Goal: Information Seeking & Learning: Check status

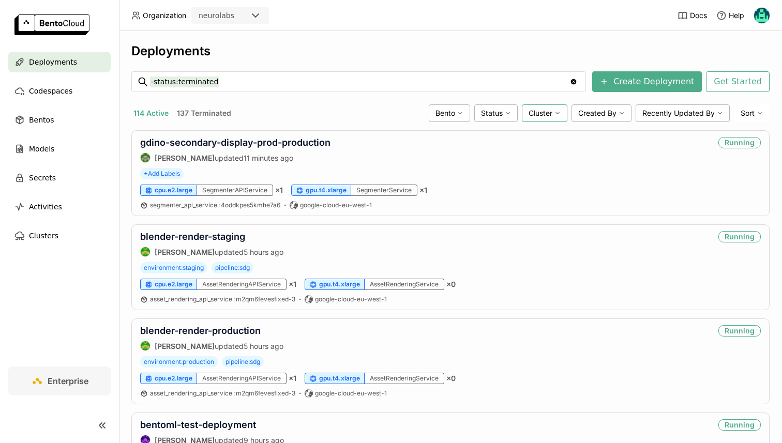
click at [546, 116] on span "Cluster" at bounding box center [541, 113] width 24 height 9
click at [480, 158] on div "aws-eu-west-2" at bounding box center [506, 161] width 112 height 12
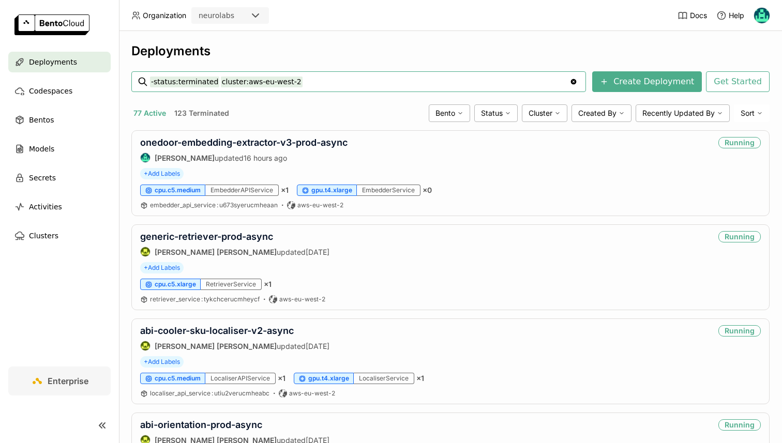
drag, startPoint x: 214, startPoint y: 77, endPoint x: 125, endPoint y: 77, distance: 89.0
click at [125, 77] on div "Deployments -status:terminated cluster:aws-eu-west-2 -status:terminated cluster…" at bounding box center [450, 237] width 663 height 412
drag, startPoint x: 215, startPoint y: 81, endPoint x: 129, endPoint y: 84, distance: 86.4
click at [128, 84] on div "Deployments -status:terminated cluster:aws-eu-west-2 -status:terminated cluster…" at bounding box center [450, 237] width 663 height 412
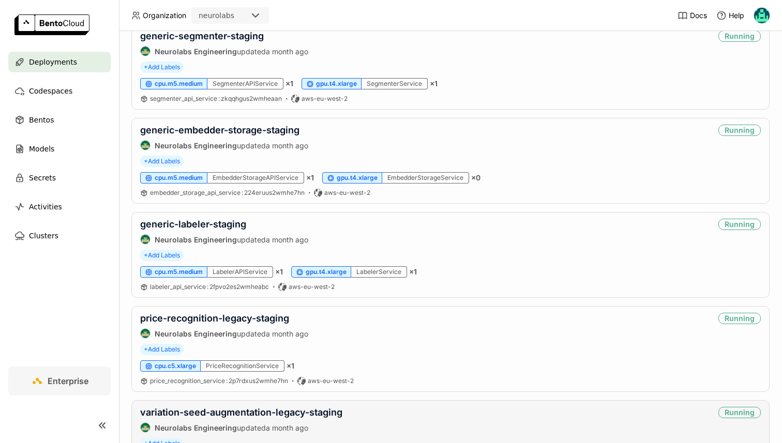
scroll to position [1421, 0]
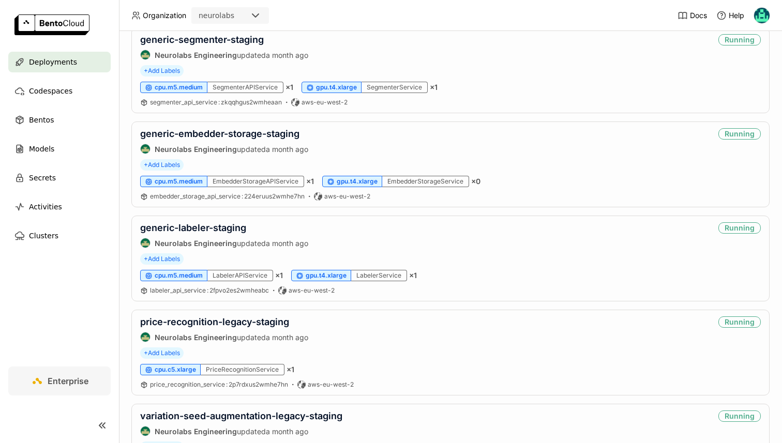
type input "cluster:aws-eu-west-2-staging"
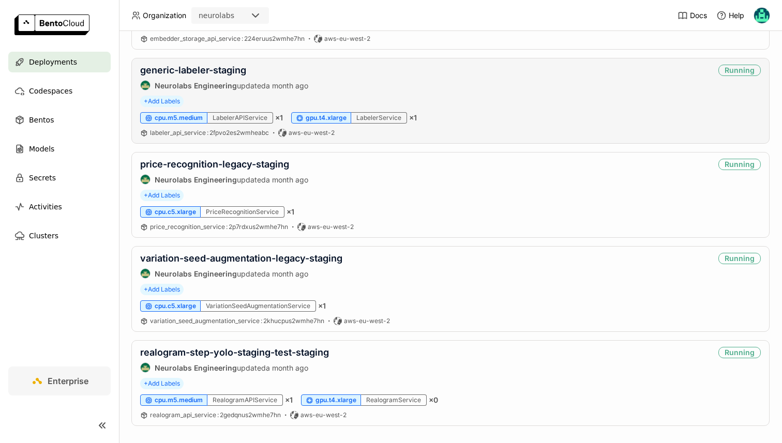
scroll to position [1646, 0]
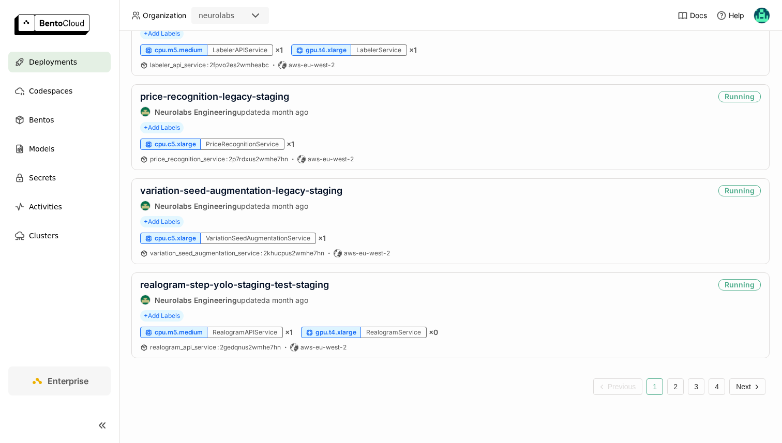
click at [323, 382] on ul "Previous 1 2 3 4 Next" at bounding box center [450, 387] width 638 height 40
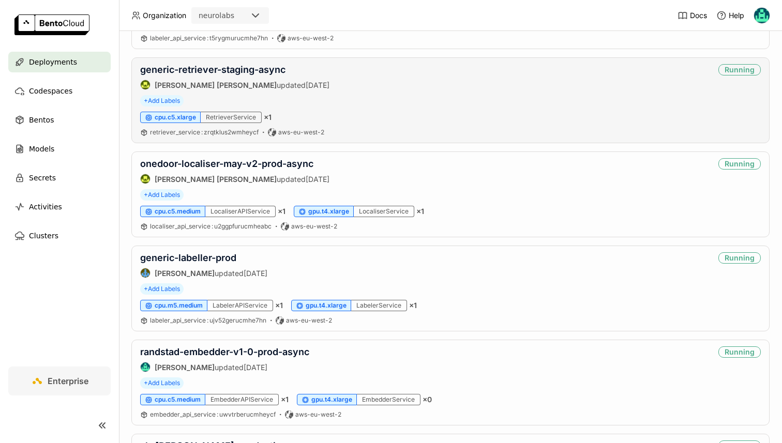
scroll to position [748, 0]
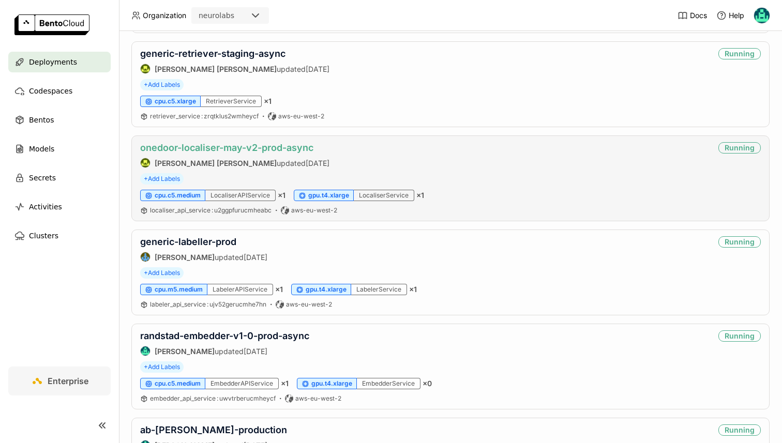
click at [190, 149] on link "onedoor-localiser-may-v2-prod-async" at bounding box center [226, 147] width 173 height 11
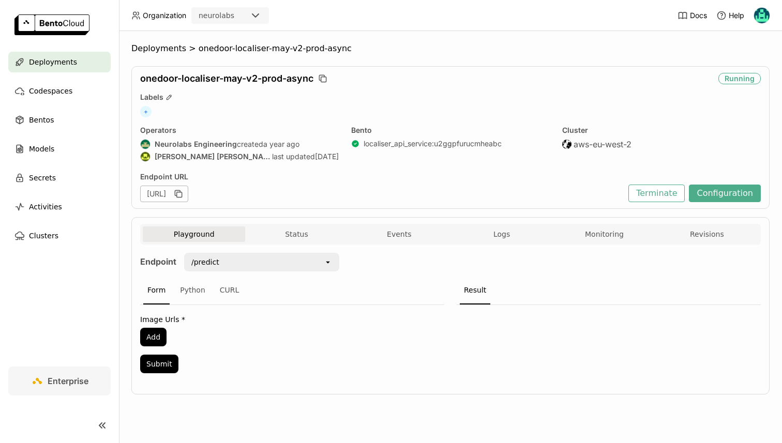
click at [188, 194] on div "https://onedoor-localiser-may-v2-prod-async-e6d7a6c9.neurolabs.bentoml.ai" at bounding box center [164, 194] width 48 height 17
copy div "e6d7a6c9"
click at [292, 231] on button "Status" at bounding box center [296, 235] width 102 height 16
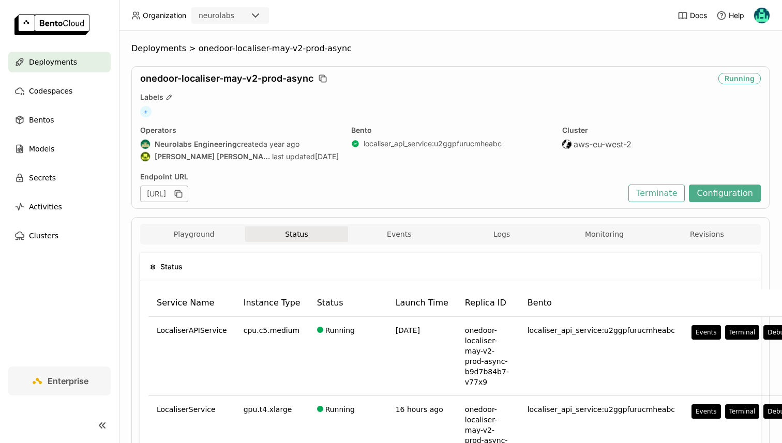
click at [199, 50] on span "onedoor-localiser-may-v2-prod-async" at bounding box center [275, 48] width 153 height 10
click at [58, 62] on span "Deployments" at bounding box center [53, 62] width 48 height 12
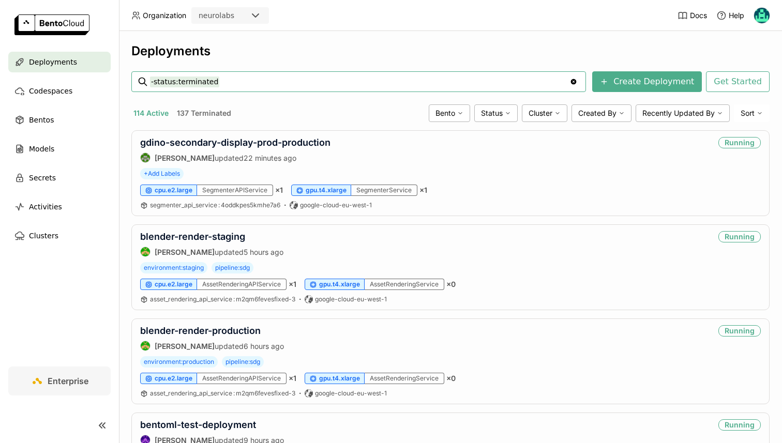
scroll to position [22, 0]
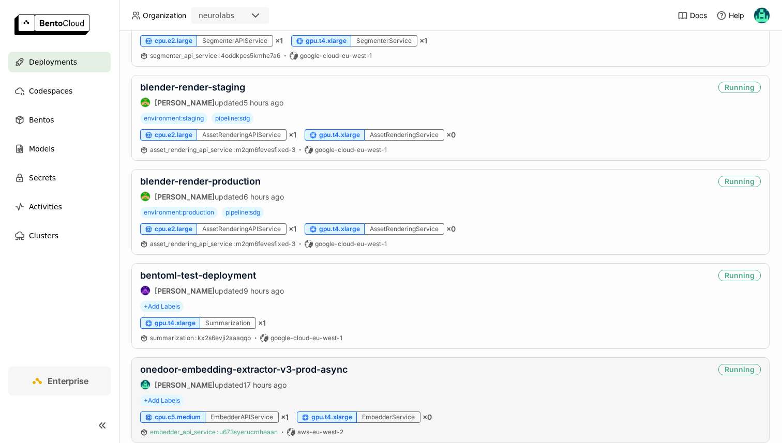
scroll to position [0, 0]
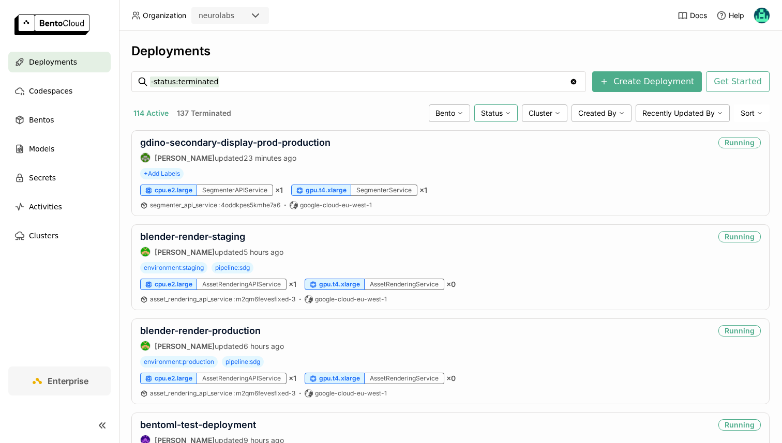
click at [483, 107] on div "Status" at bounding box center [495, 113] width 43 height 18
click at [546, 114] on span "Cluster" at bounding box center [541, 113] width 24 height 9
click at [503, 164] on div "aws-eu-west-2" at bounding box center [506, 161] width 112 height 12
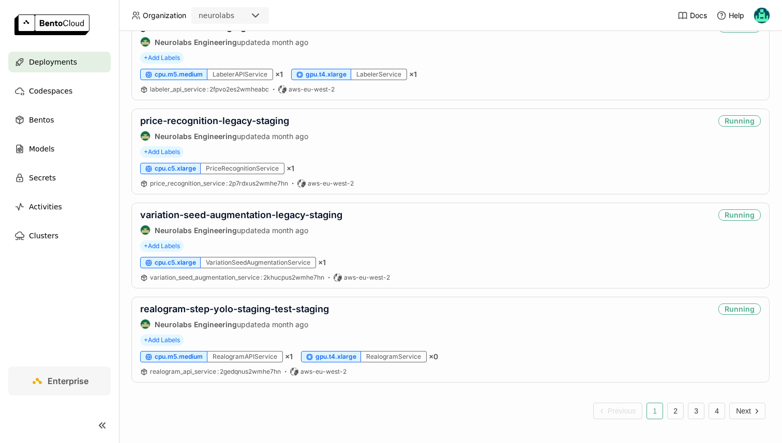
scroll to position [1630, 0]
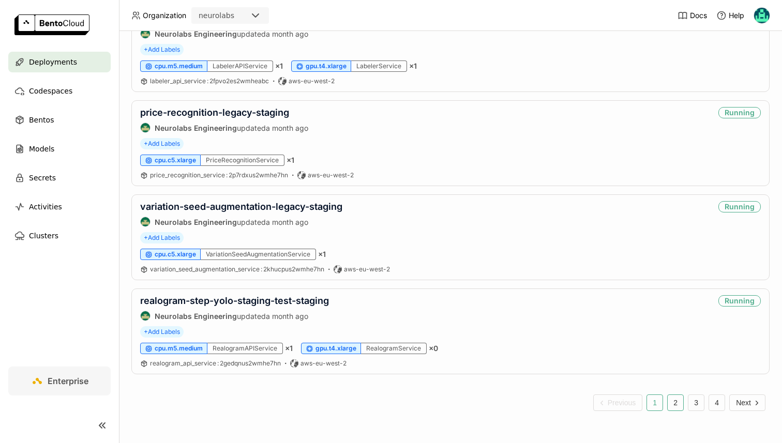
click at [671, 403] on button "2" at bounding box center [675, 403] width 17 height 17
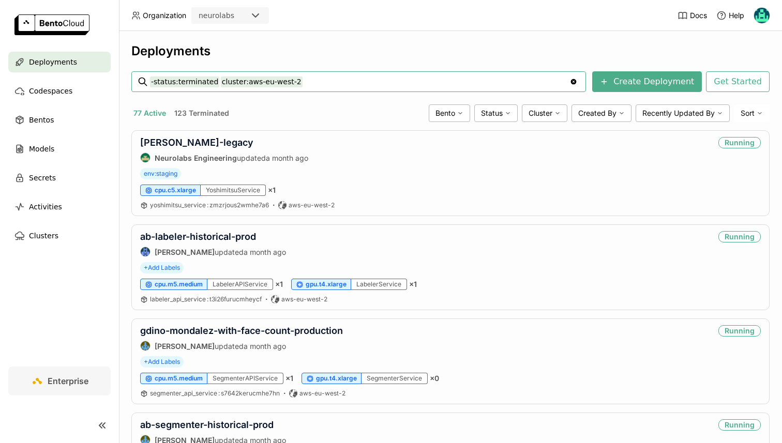
click at [309, 85] on input "-status:terminated cluster:aws-eu-west-2" at bounding box center [360, 81] width 420 height 17
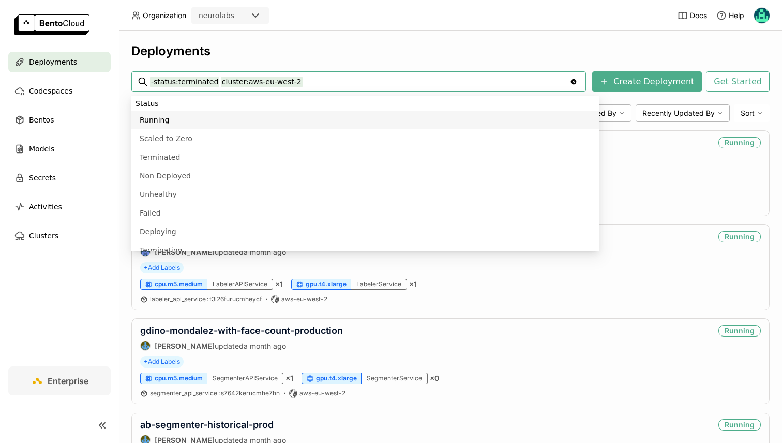
scroll to position [228, 0]
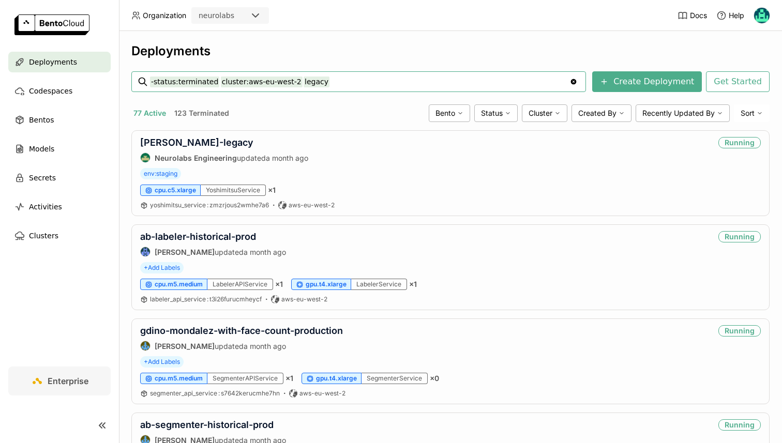
type input "-status:terminated cluster:aws-eu-west-2 legacy"
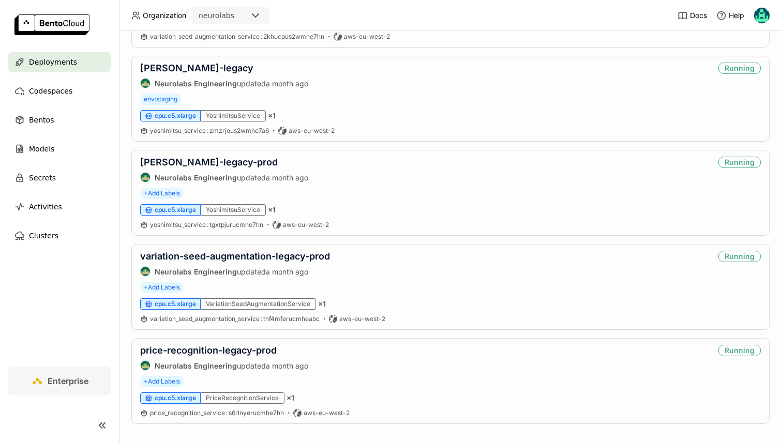
scroll to position [272, 0]
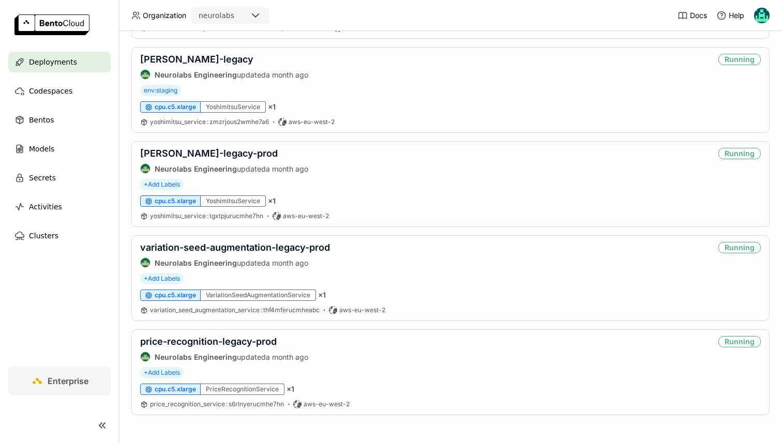
click at [127, 262] on div "Deployments -status:terminated cluster:aws-eu-west-2 legacy -status:terminated …" at bounding box center [450, 237] width 663 height 412
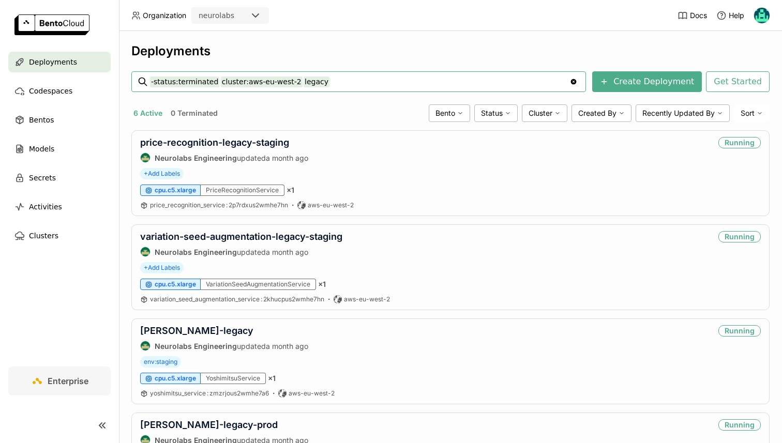
click at [183, 80] on input "-status:terminated cluster:aws-eu-west-2 legacy" at bounding box center [360, 81] width 420 height 17
paste input "abinbev-display-latest-embedder-prod-async"
type input "abinbev-display-latest-embedder-prod-async"
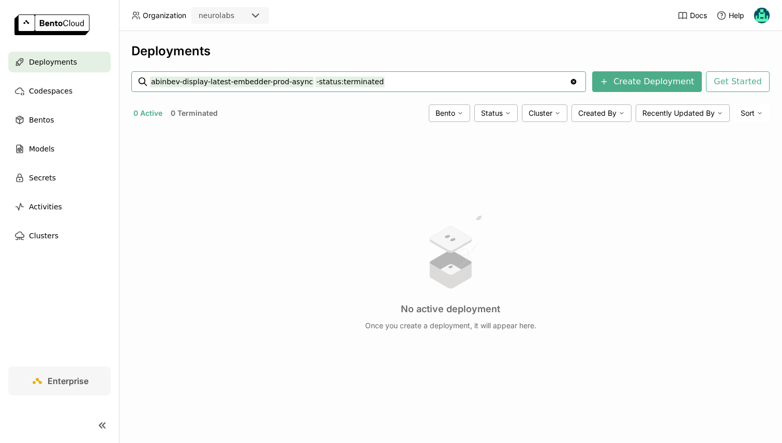
drag, startPoint x: 306, startPoint y: 84, endPoint x: 407, endPoint y: 86, distance: 100.9
click at [407, 86] on input "abinbev-display-latest-embedder-prod-async -status:terminated" at bounding box center [360, 81] width 420 height 17
drag, startPoint x: 309, startPoint y: 85, endPoint x: 386, endPoint y: 85, distance: 76.6
click at [386, 85] on input "abinbev-display-latest-embedder-prod-async status:running" at bounding box center [360, 81] width 420 height 17
drag, startPoint x: 374, startPoint y: 81, endPoint x: 310, endPoint y: 82, distance: 64.1
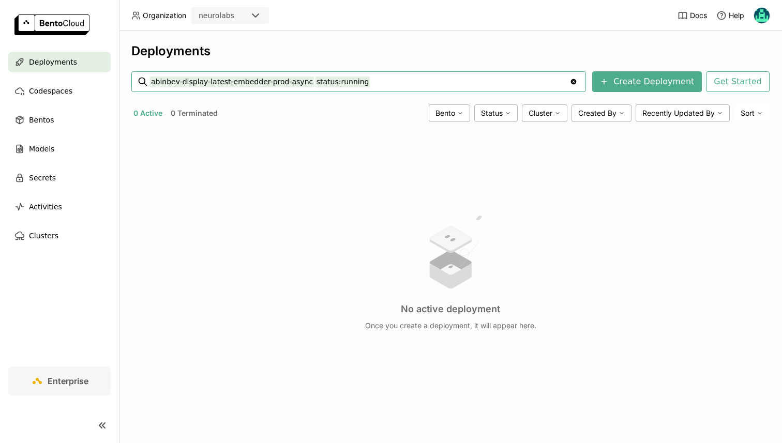
click at [310, 82] on input "abinbev-display-latest-embedder-prod-async status:running" at bounding box center [360, 81] width 420 height 17
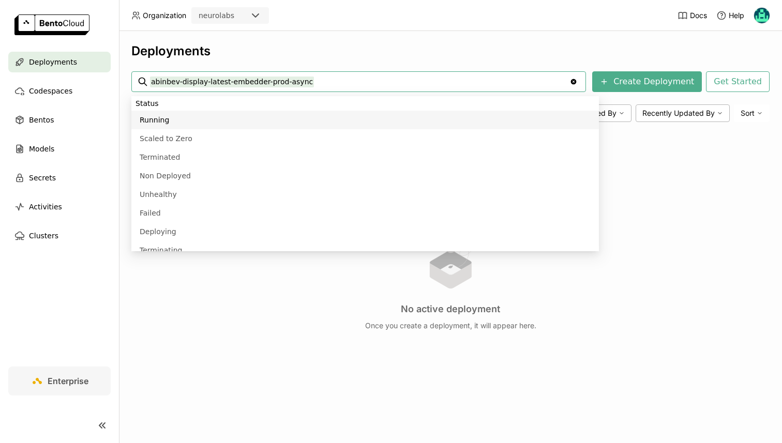
type input "abinbev-display-latest-embedder-prod-async status:running"
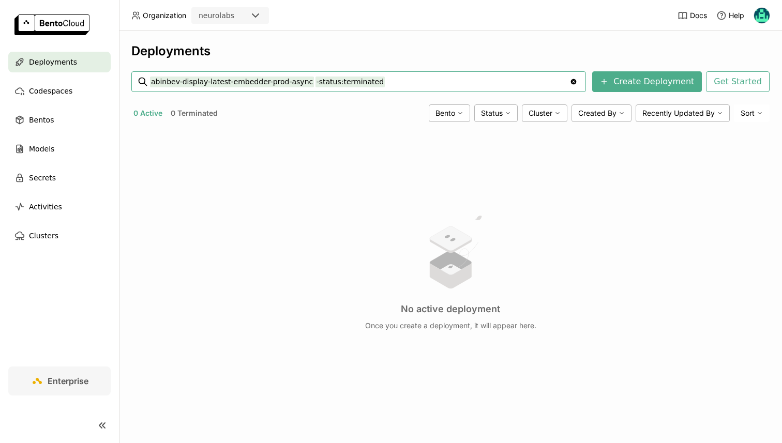
click at [214, 79] on input "abinbev-display-latest-embedder-prod-async -status:terminated" at bounding box center [360, 81] width 420 height 17
click at [80, 74] on ul "Deployments Codespaces Bentos Models Secrets Activities Clusters" at bounding box center [59, 149] width 119 height 194
click at [71, 68] on span "Deployments" at bounding box center [53, 62] width 48 height 12
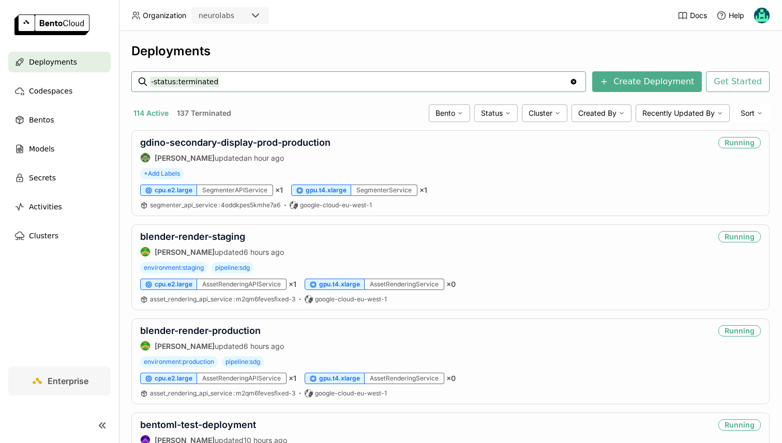
click at [201, 81] on input "-status:terminated" at bounding box center [360, 81] width 420 height 17
type input "abinbev-display-latest-embedder-prod-async"
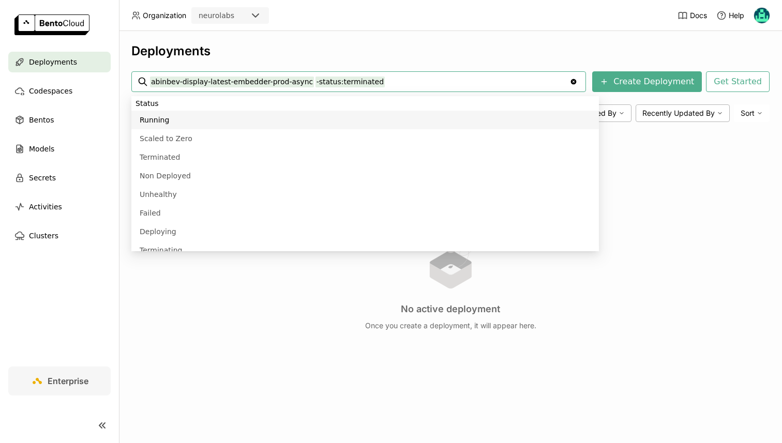
scroll to position [592, 0]
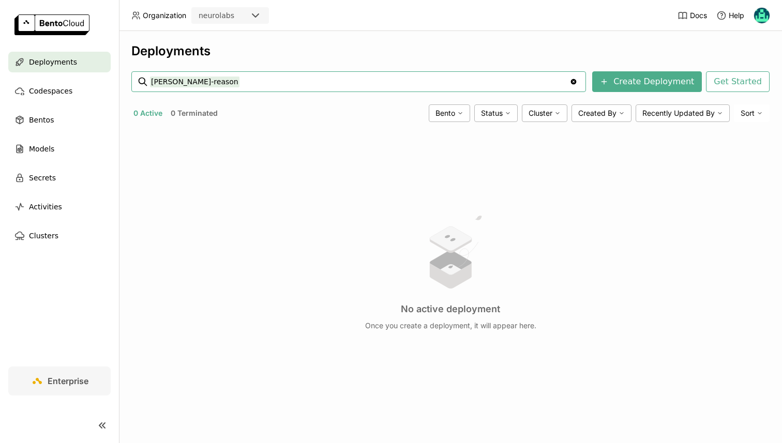
type input "camilo-reasoner"
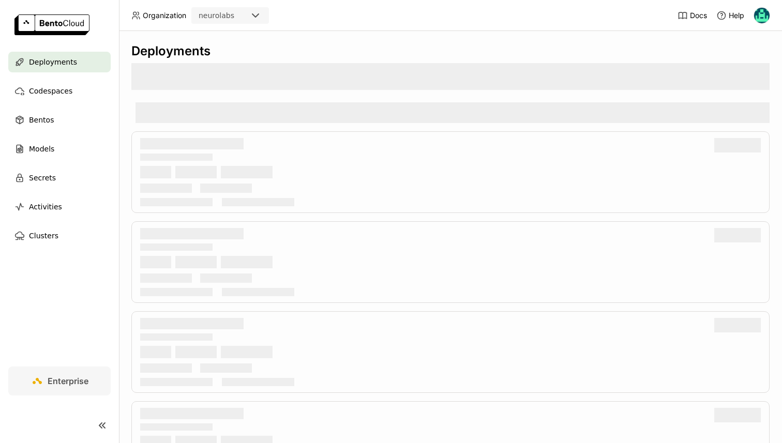
click at [217, 81] on div at bounding box center [450, 76] width 638 height 27
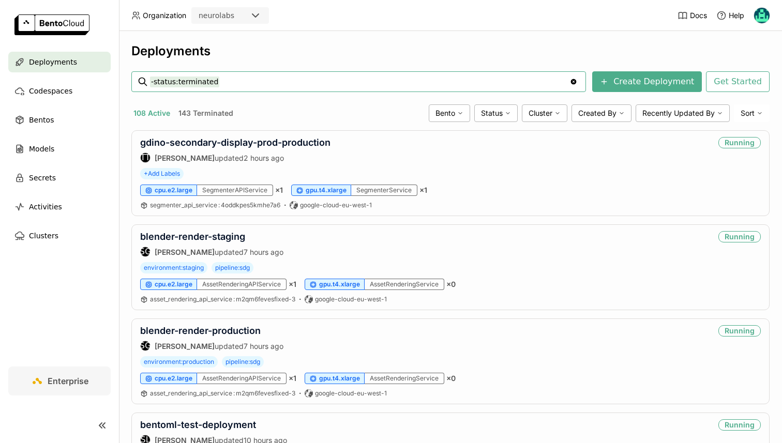
click at [217, 81] on input "-status:terminated" at bounding box center [360, 81] width 420 height 17
type input "abinbev-display-latest-embedder-prod-asyn"
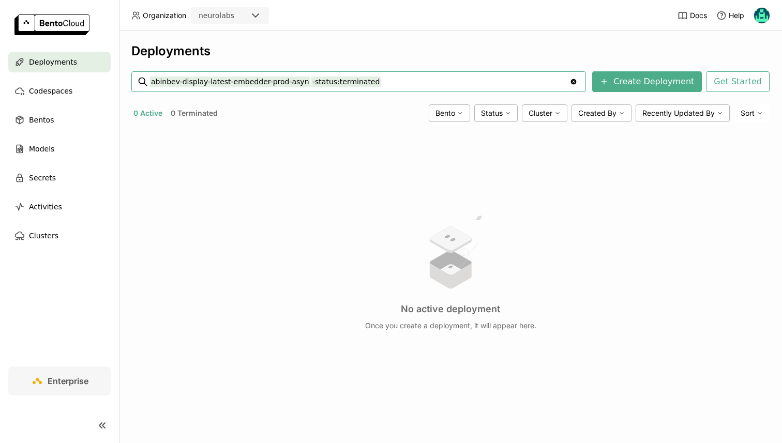
drag, startPoint x: 304, startPoint y: 82, endPoint x: 421, endPoint y: 82, distance: 116.4
click at [421, 82] on input "abinbev-display-latest-embedder-prod-asyn" at bounding box center [360, 81] width 420 height 17
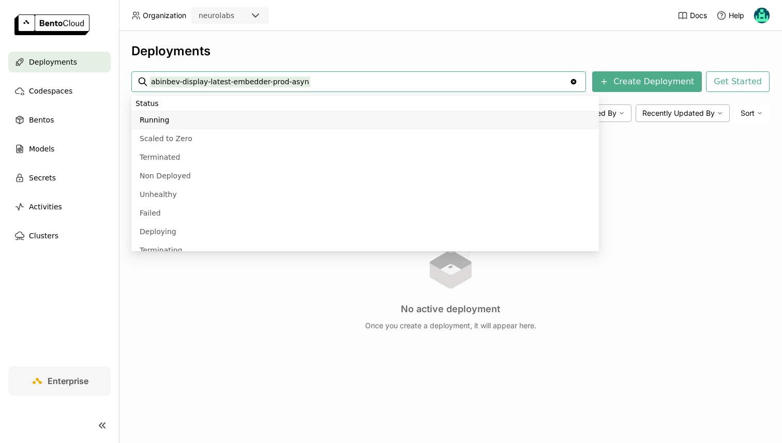
type input "abinbev-display-latest-embedder-prod-asyn"
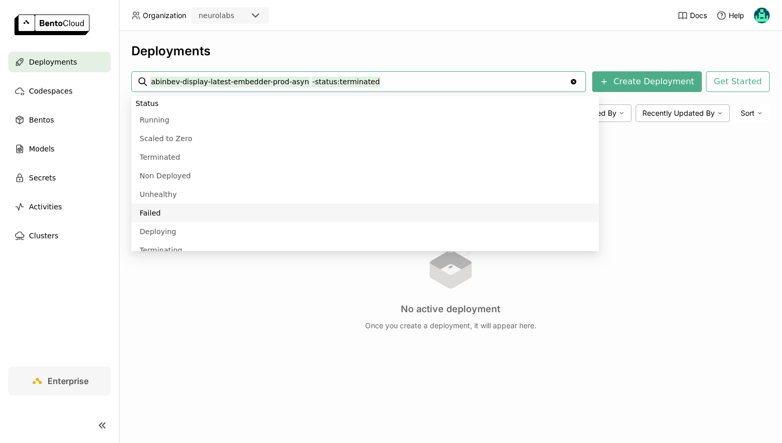
click at [189, 81] on input "abinbev-display-latest-embedder-prod-asyn -status:terminated" at bounding box center [360, 81] width 420 height 17
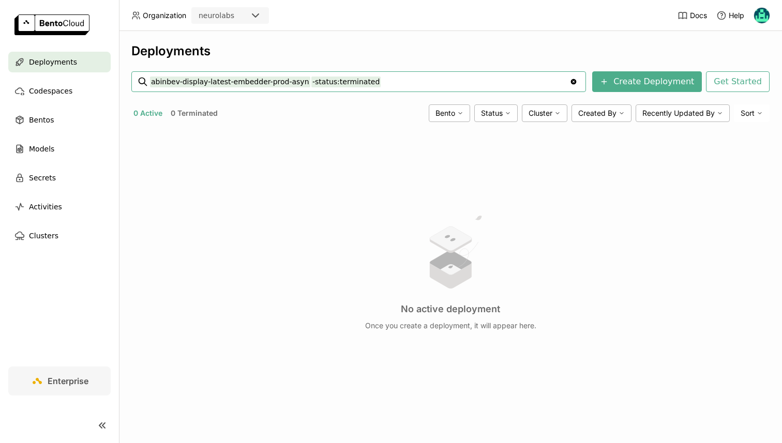
paste input "https://abinbev-labeler-open-clip-mixed-1-04-2025-e6d7a6c9.neurolabs.bentoml.ai"
drag, startPoint x: 327, startPoint y: 82, endPoint x: 479, endPoint y: 84, distance: 152.1
click at [479, 84] on input "https://abinbev-labeler-open-clip-mixed-1-04-2025-e6d7a6c9.neurolabs.bentoml.ai" at bounding box center [360, 81] width 420 height 17
drag, startPoint x: 174, startPoint y: 84, endPoint x: 48, endPoint y: 84, distance: 126.7
click at [48, 84] on main "Deployments Codespaces Bentos Models Secrets Activities Clusters Enterprise Dep…" at bounding box center [391, 221] width 782 height 443
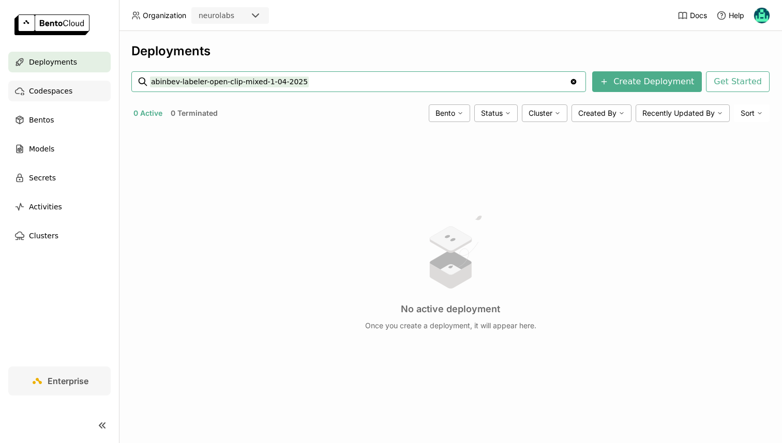
type input "abinbev-labeler-open-clip-mixed-1-04-2025"
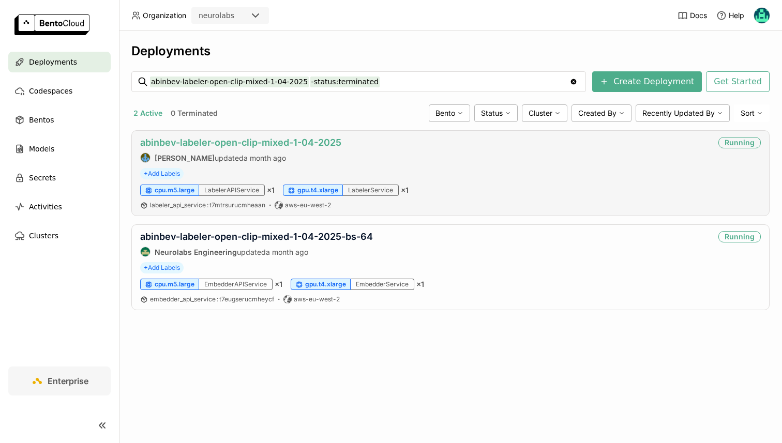
click at [232, 142] on link "abinbev-labeler-open-clip-mixed-1-04-2025" at bounding box center [240, 142] width 201 height 11
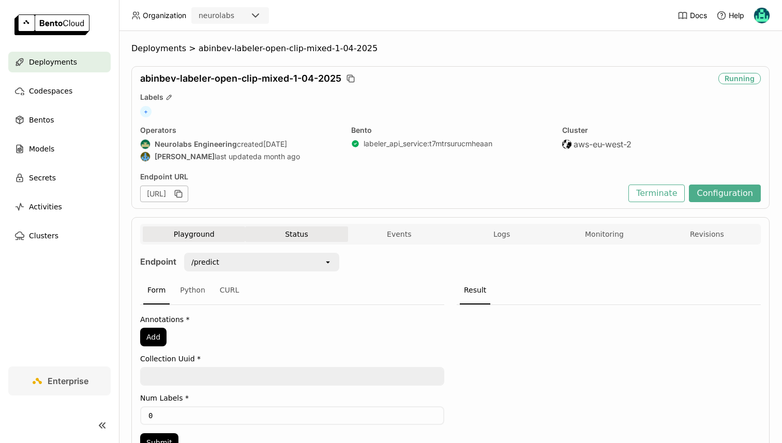
click at [304, 232] on button "Status" at bounding box center [296, 235] width 102 height 16
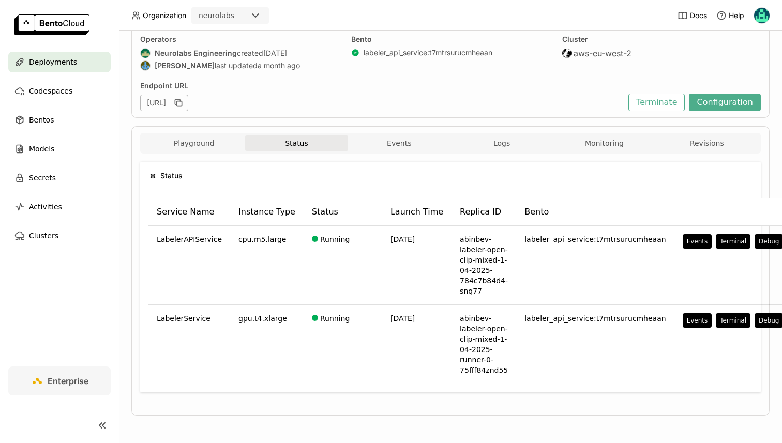
scroll to position [92, 0]
click at [372, 140] on button "Events" at bounding box center [399, 143] width 102 height 16
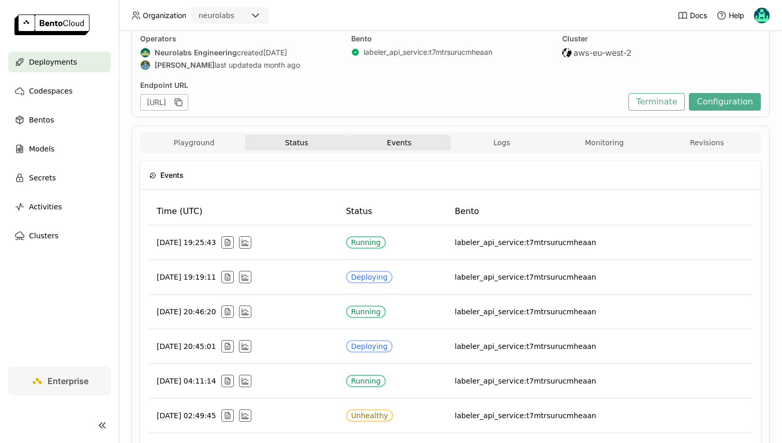
click at [307, 135] on button "Status" at bounding box center [296, 143] width 102 height 16
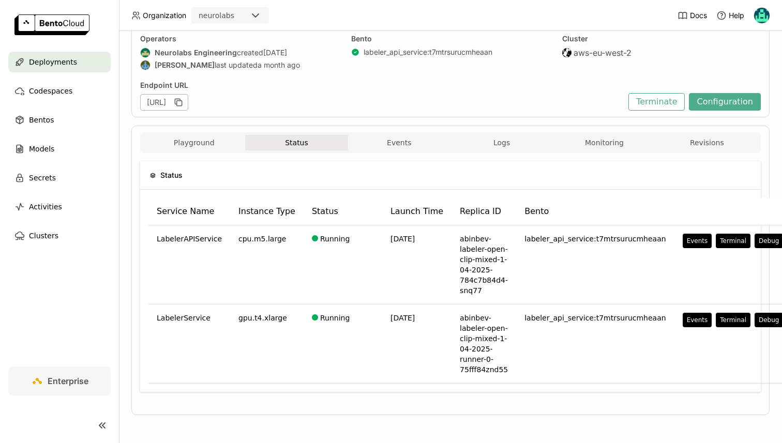
click at [602, 152] on div "Playground Status Events Logs Monitoring Revisions" at bounding box center [451, 144] width 616 height 18
click at [602, 143] on button "Monitoring" at bounding box center [604, 143] width 102 height 16
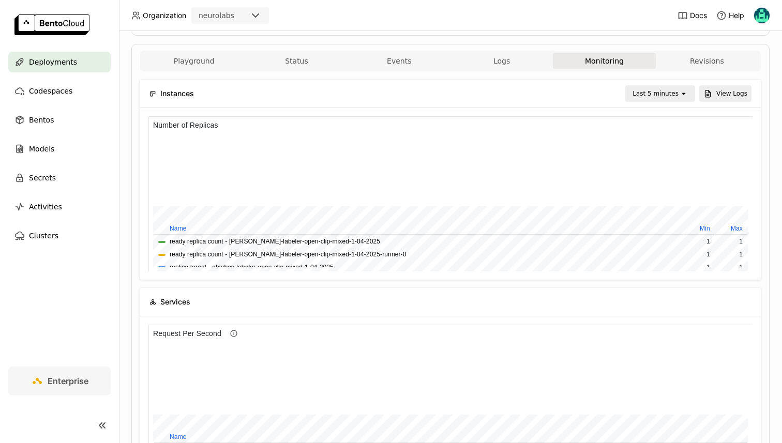
scroll to position [155, 0]
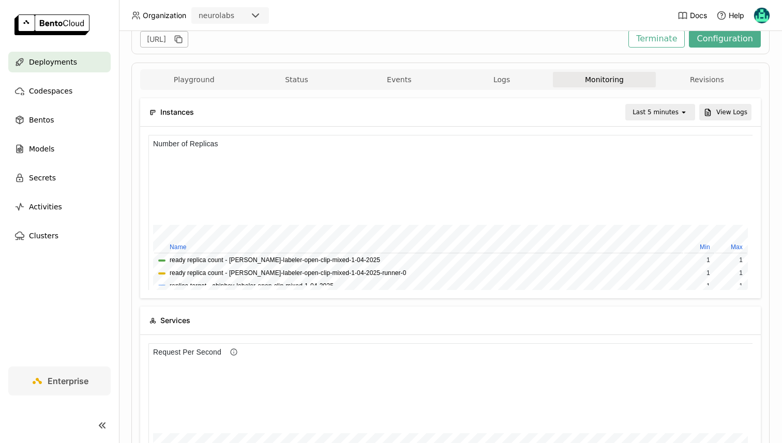
click at [645, 110] on div "Last 5 minutes" at bounding box center [656, 112] width 46 height 10
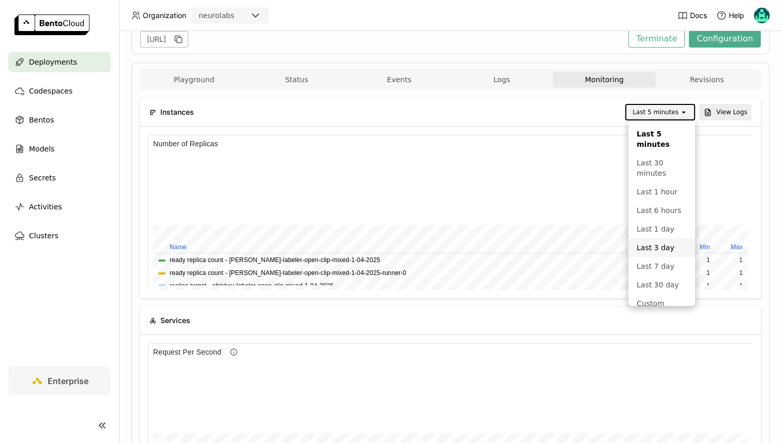
click at [642, 243] on div "Last 3 day" at bounding box center [662, 248] width 50 height 10
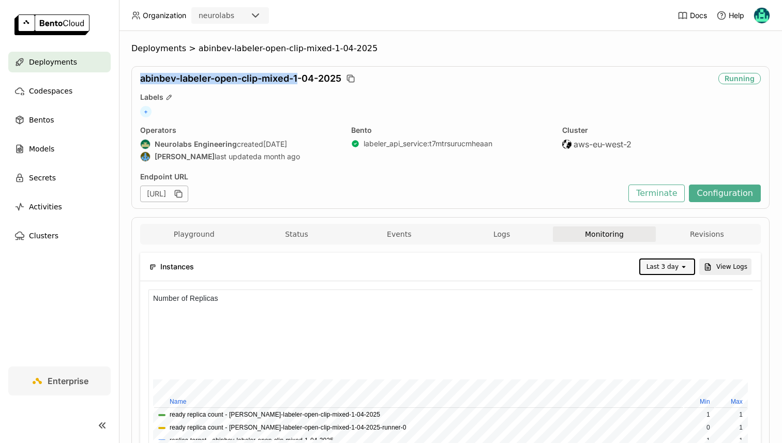
drag, startPoint x: 139, startPoint y: 79, endPoint x: 299, endPoint y: 74, distance: 160.9
click at [299, 74] on div "abinbev-labeler-open-clip-mixed-1-04-2025 Running Labels + Operators Neurolabs …" at bounding box center [450, 137] width 638 height 143
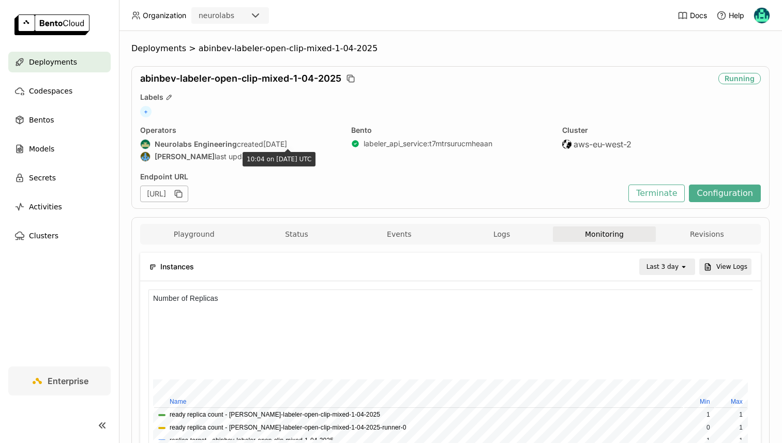
click at [230, 88] on div "abinbev-labeler-open-clip-mixed-1-04-2025 Running Labels + Operators Neurolabs …" at bounding box center [450, 137] width 638 height 143
click at [185, 76] on span "abinbev-labeler-open-clip-mixed-1-04-2025" at bounding box center [240, 78] width 201 height 11
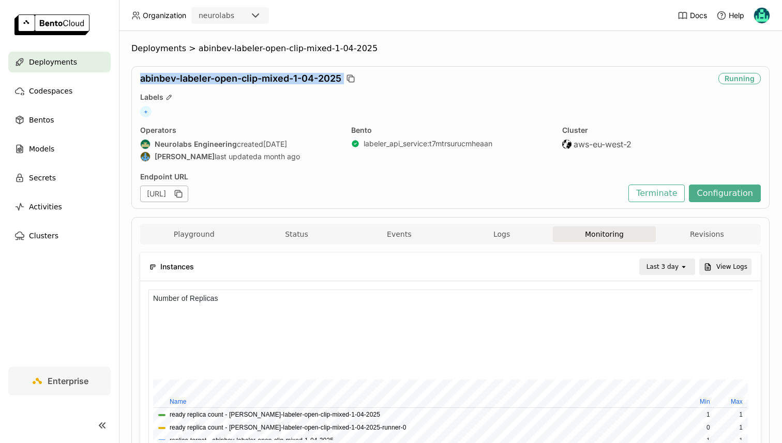
click at [185, 76] on span "abinbev-labeler-open-clip-mixed-1-04-2025" at bounding box center [240, 78] width 201 height 11
click at [583, 227] on button "Monitoring" at bounding box center [604, 235] width 102 height 16
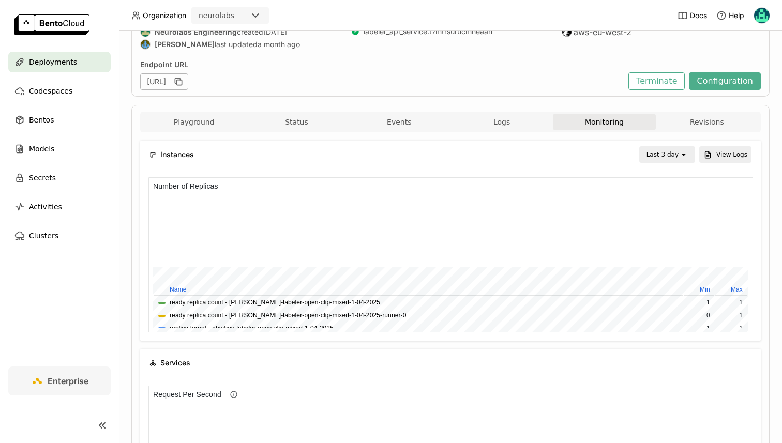
click at [664, 150] on div "Last 3 day" at bounding box center [663, 154] width 32 height 10
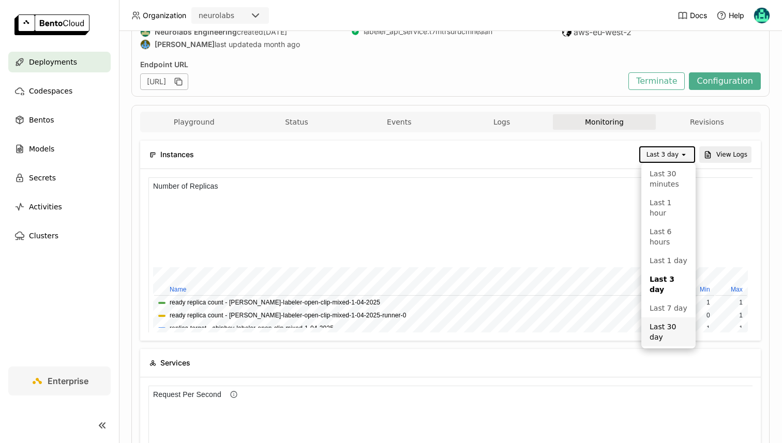
click at [658, 322] on div "Last 30 day" at bounding box center [669, 332] width 38 height 21
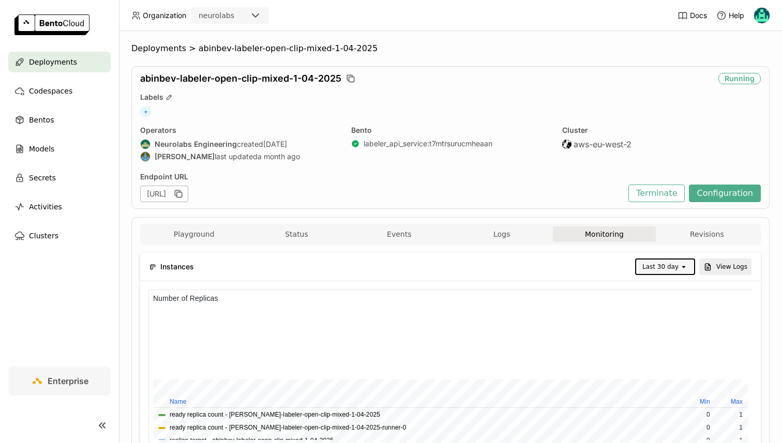
click at [47, 52] on div "Deployments" at bounding box center [59, 62] width 102 height 21
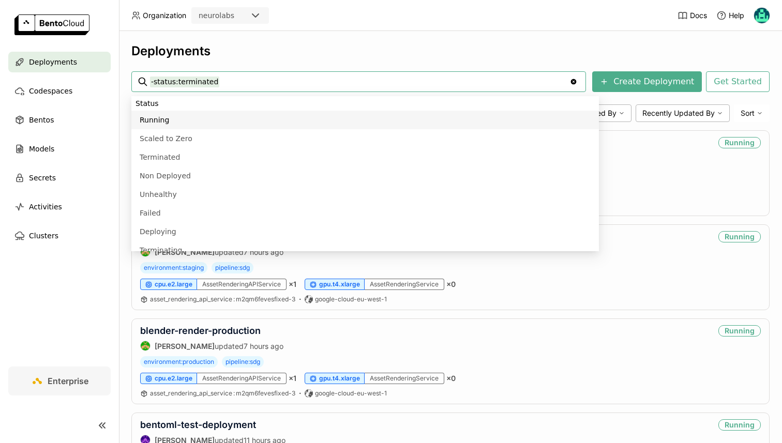
paste input "/abinbev-labeler-open-clip-mixed-1-04-2025"
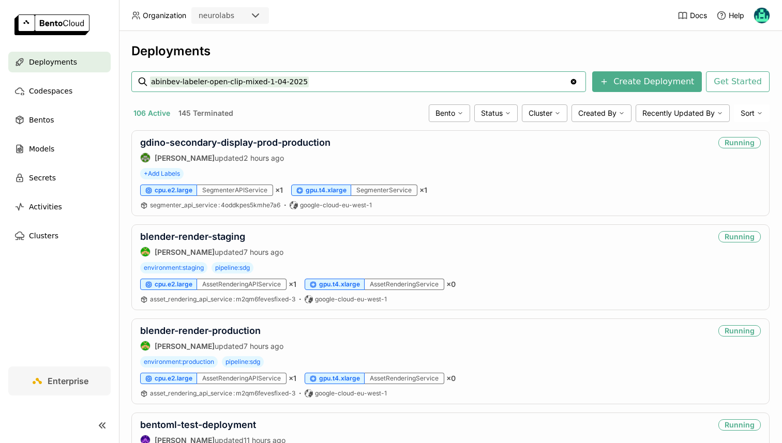
type input "abinbev-labeler-open-clip-mixed-1-04-2025"
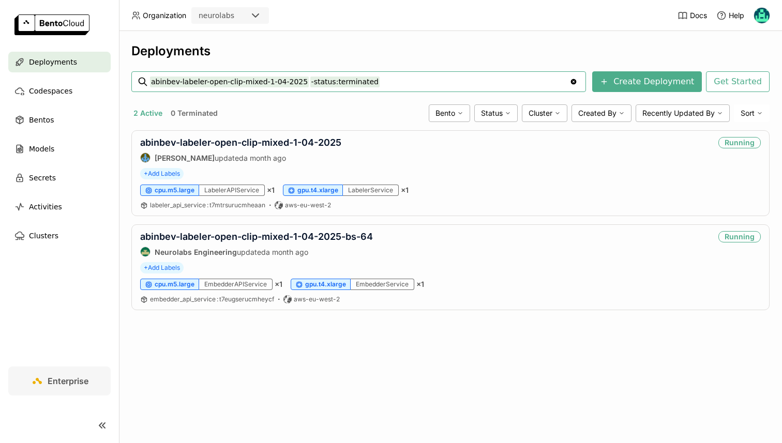
drag, startPoint x: 308, startPoint y: 80, endPoint x: 389, endPoint y: 82, distance: 81.2
click at [389, 82] on input "abinbev-labeler-open-clip-mixed-1-04-2025 -status:terminated" at bounding box center [360, 81] width 420 height 17
click at [244, 78] on input "abinbev-labeler-open-clip-mixed-1-04-2025 status:running" at bounding box center [360, 81] width 420 height 17
paste input "b-cooler-gdino-object-only-prod"
type input "b-cooler-gdino-object-only-prod"
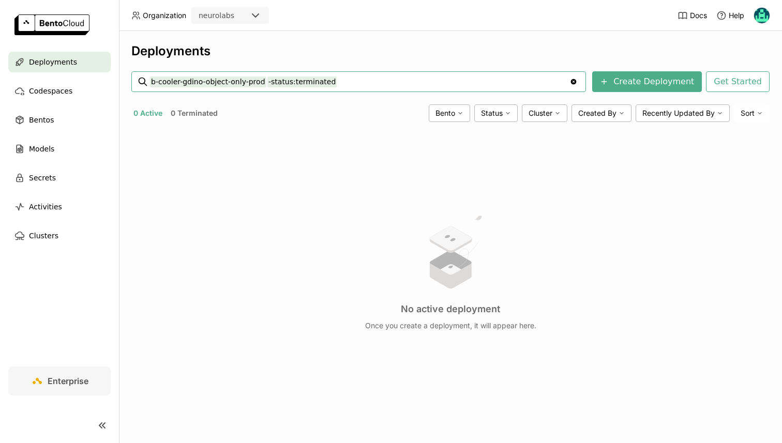
drag, startPoint x: 264, startPoint y: 85, endPoint x: 382, endPoint y: 85, distance: 117.4
click at [382, 85] on input "b-cooler-gdino-object-only-prod -status:terminated" at bounding box center [360, 81] width 420 height 17
type input "ab-cooler-gdino-object-only-prod"
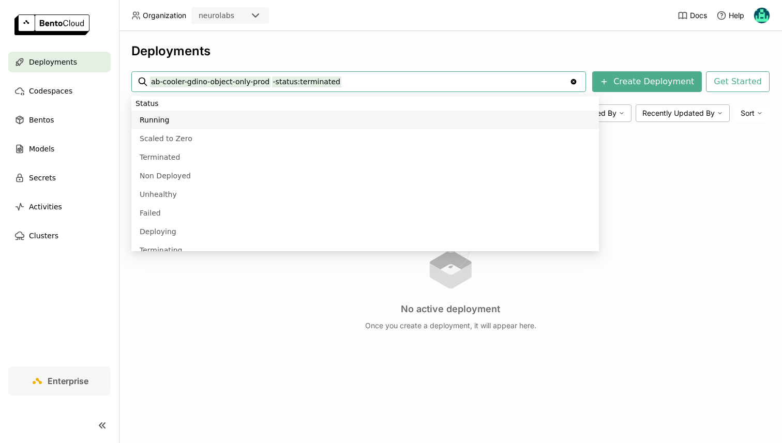
paste input "binbev-embedder-v1-5-prod-async"
type input "binbev-embedder-v1-5-prod-async"
paste input "418831b0-d874-8384-c3df-7"
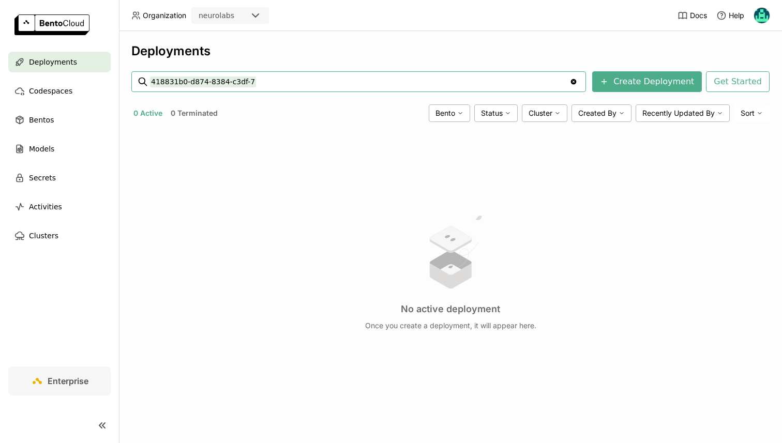
click at [252, 84] on input "418831b0-d874-8384-c3df-7" at bounding box center [360, 81] width 420 height 17
paste input "ab-orienter-historical-prod"
type input "ab-orienter-historical-prod"
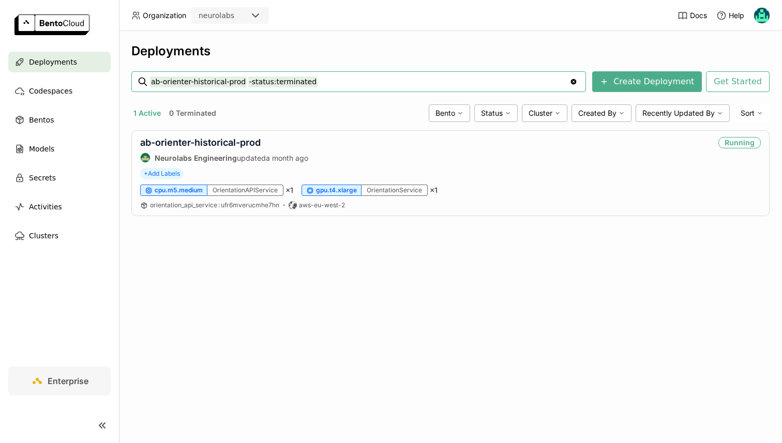
click at [206, 129] on div "Deployments ab-orienter-historical-prod -status:terminated ab-orienter-historic…" at bounding box center [450, 137] width 638 height 188
click at [209, 138] on link "ab-orienter-historical-prod" at bounding box center [200, 142] width 121 height 11
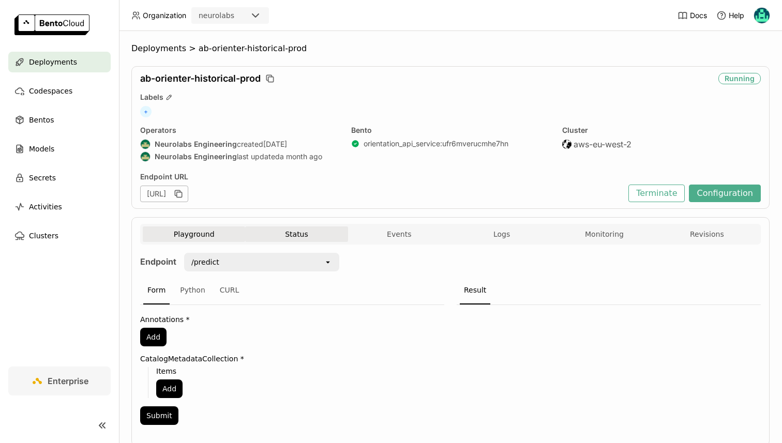
click at [313, 240] on button "Status" at bounding box center [296, 235] width 102 height 16
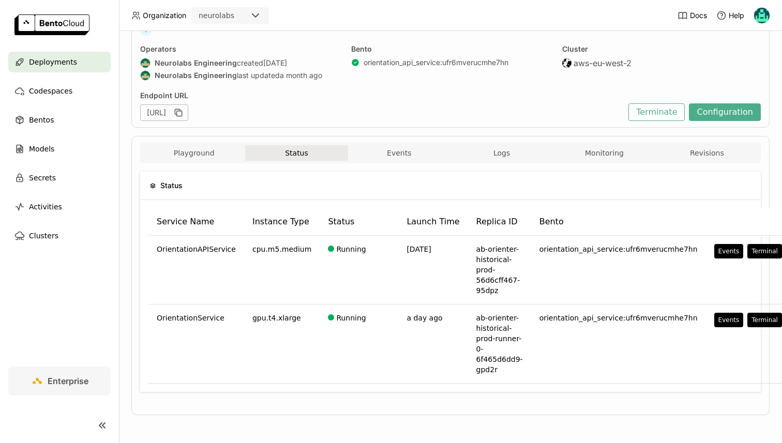
scroll to position [81, 1]
click at [731, 115] on button "Configuration" at bounding box center [724, 112] width 72 height 18
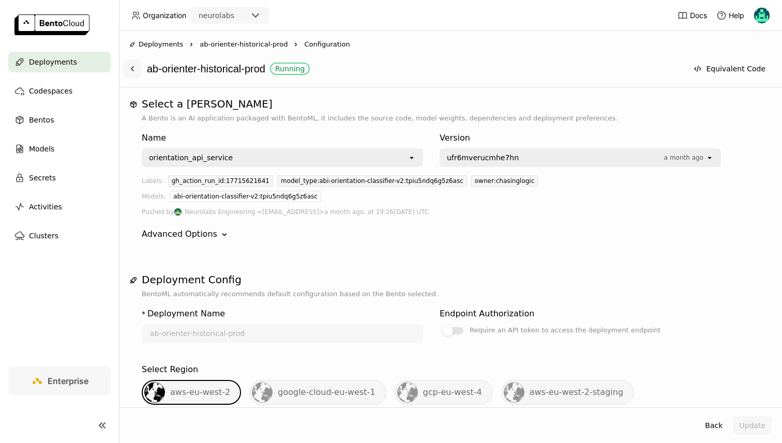
click at [132, 69] on icon at bounding box center [132, 69] width 2 height 4
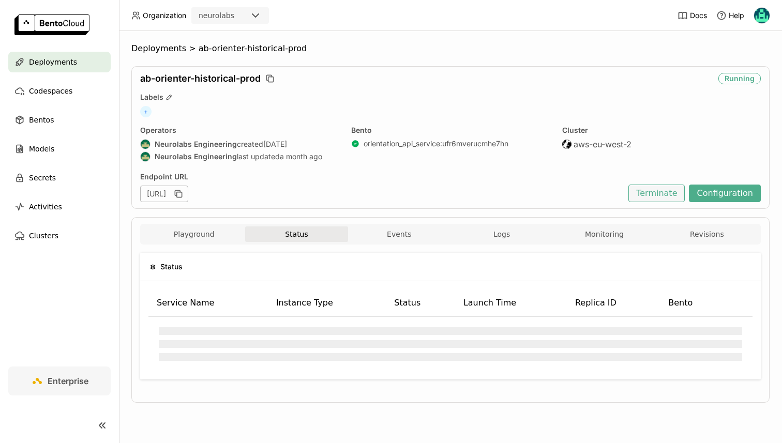
click at [675, 196] on button "Terminate" at bounding box center [656, 194] width 56 height 18
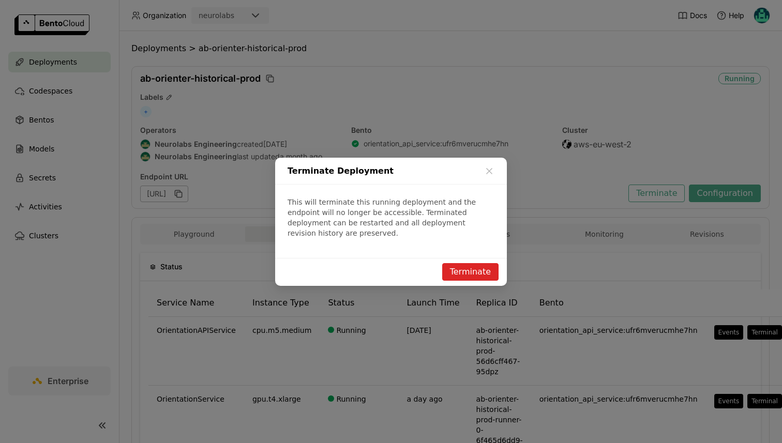
click at [459, 267] on button "Terminate" at bounding box center [470, 272] width 56 height 18
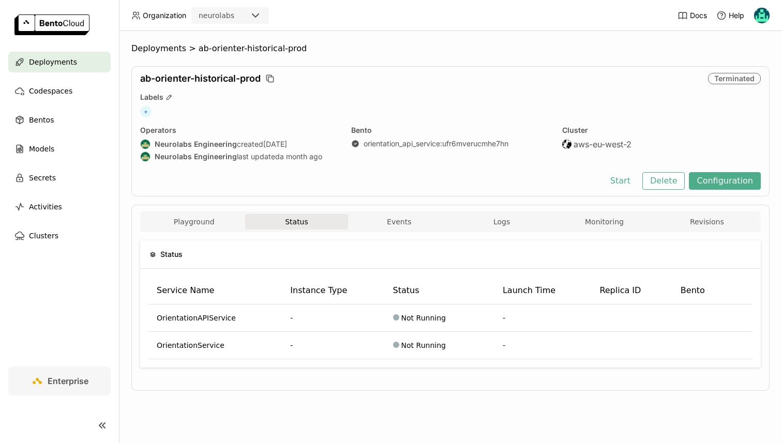
click at [89, 58] on div "Deployments" at bounding box center [59, 62] width 102 height 21
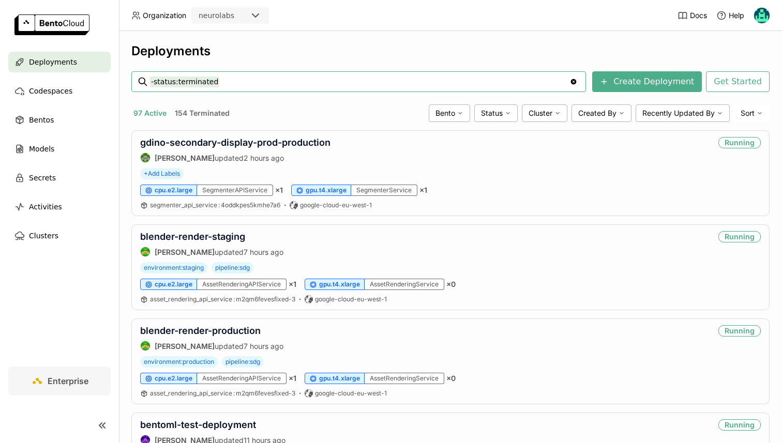
click at [196, 82] on input "-status:terminated" at bounding box center [360, 81] width 420 height 17
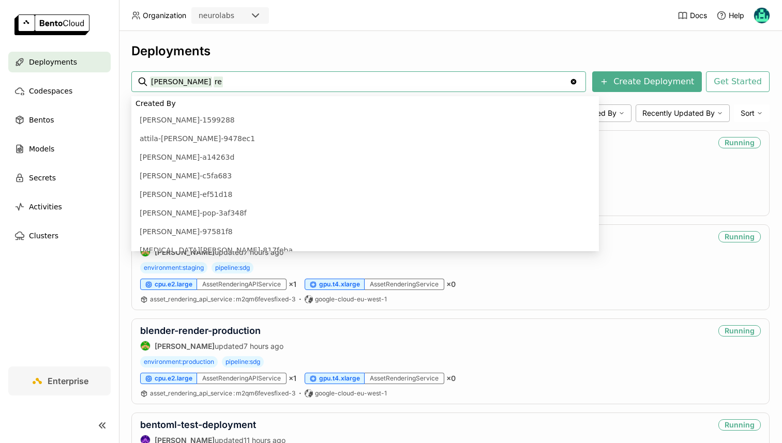
scroll to position [209, 0]
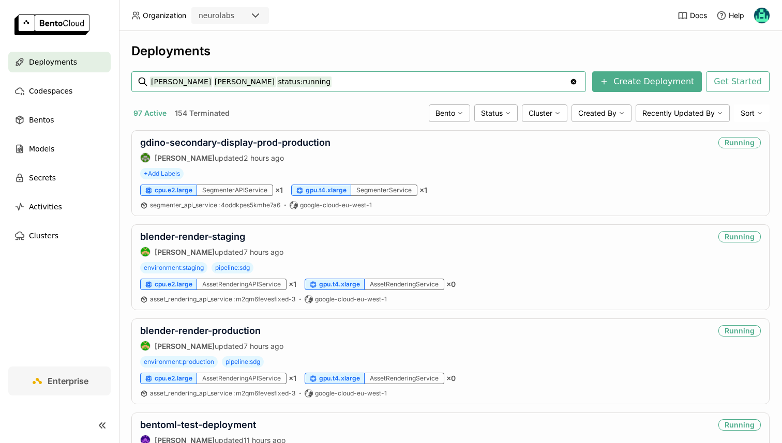
type input "camilo reasoner status:running"
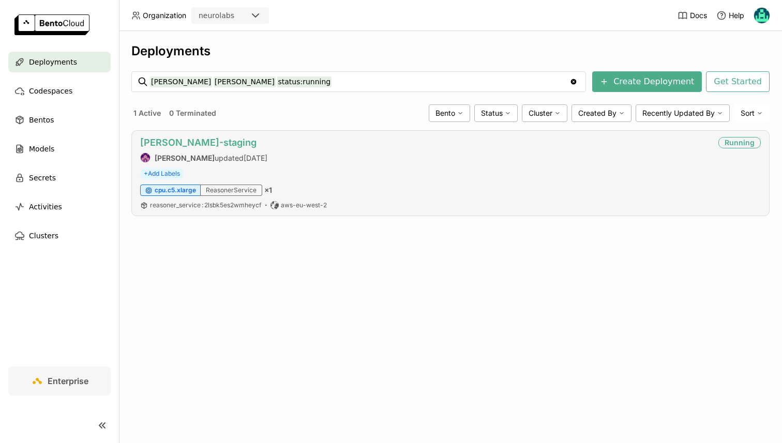
click at [166, 141] on link "camilo-reasoner-staging" at bounding box center [198, 142] width 116 height 11
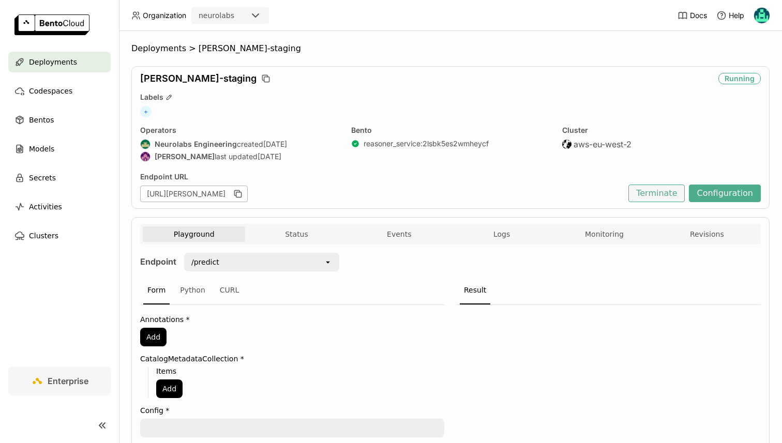
click at [659, 191] on button "Terminate" at bounding box center [656, 194] width 56 height 18
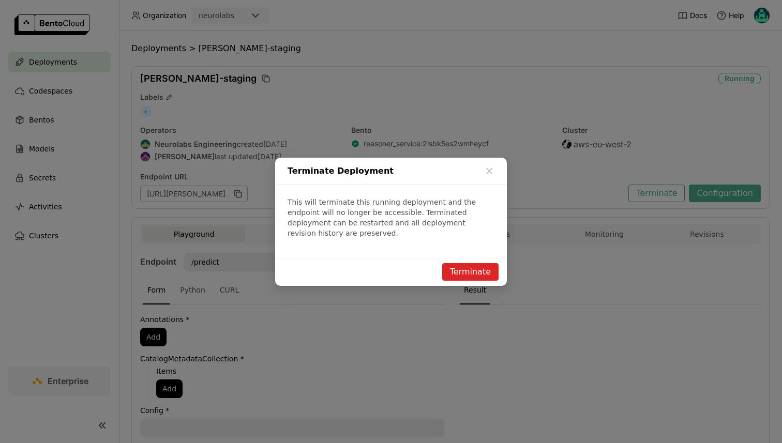
click at [458, 264] on button "Terminate" at bounding box center [470, 272] width 56 height 18
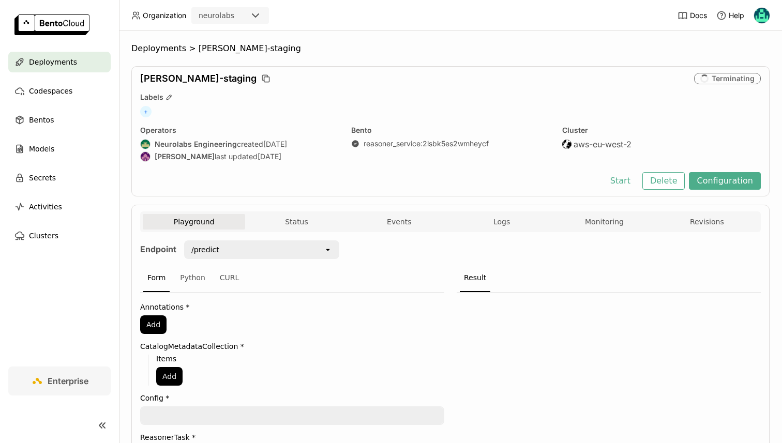
click at [309, 110] on div "+" at bounding box center [450, 111] width 621 height 11
click at [74, 62] on div "Deployments" at bounding box center [59, 62] width 102 height 21
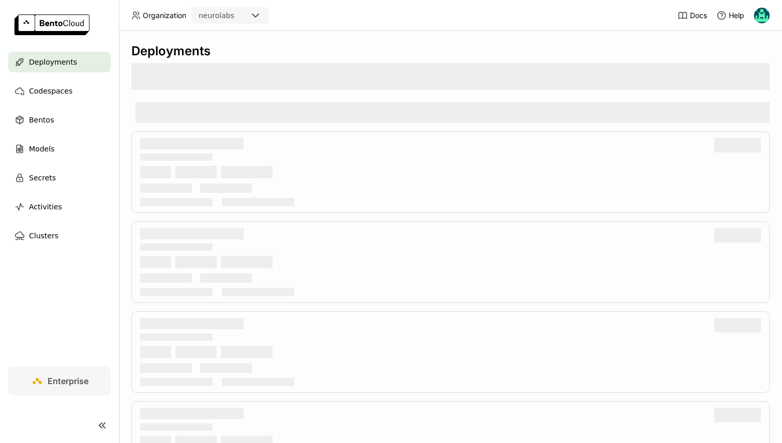
click at [228, 113] on div at bounding box center [453, 112] width 634 height 21
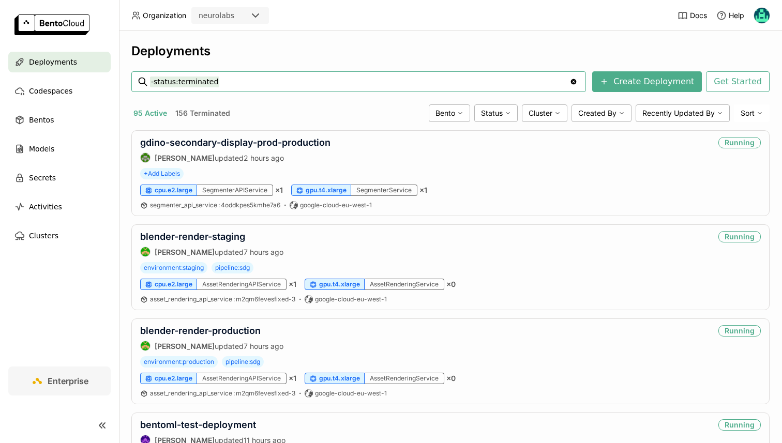
click at [214, 77] on input "-status:terminated" at bounding box center [360, 81] width 420 height 17
type input "generic-labeler"
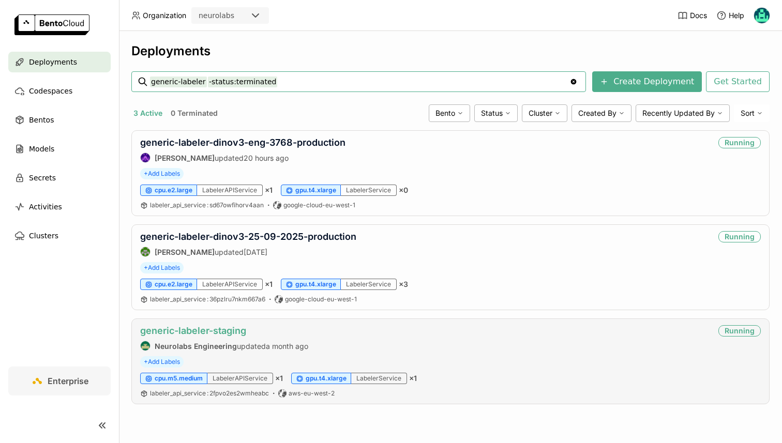
click at [236, 333] on link "generic-labeler-staging" at bounding box center [193, 330] width 106 height 11
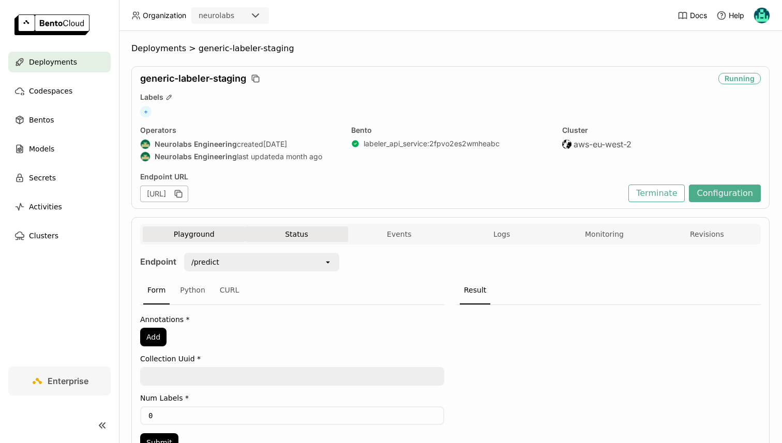
click at [313, 232] on button "Status" at bounding box center [296, 235] width 102 height 16
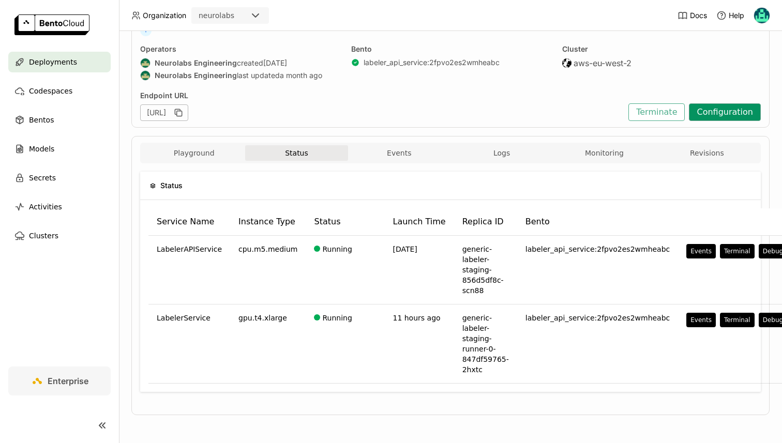
click at [725, 119] on button "Configuration" at bounding box center [725, 112] width 72 height 18
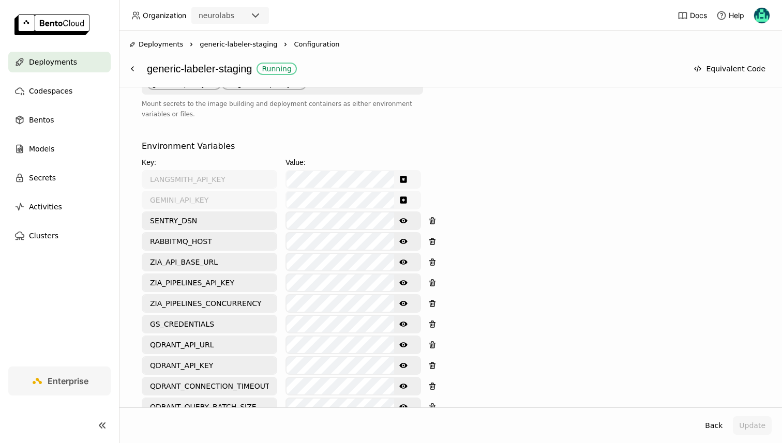
scroll to position [1365, 0]
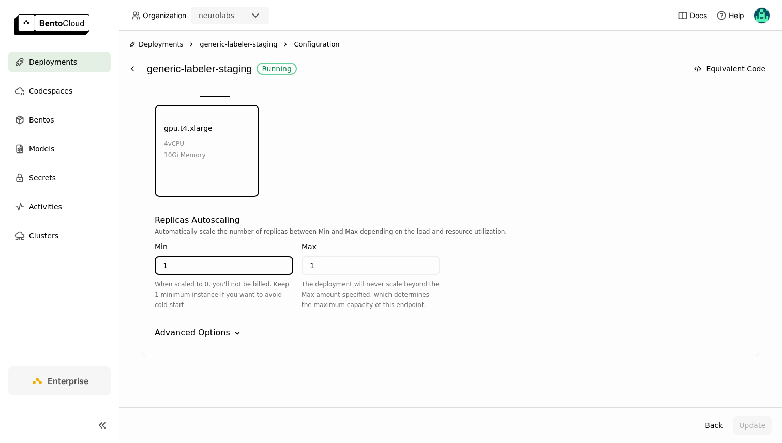
click at [250, 267] on input "1" at bounding box center [224, 266] width 137 height 17
type input "0"
click at [551, 388] on div "Select a Bento A Bento is an AI application packaged with BentoML, it includes …" at bounding box center [450, 247] width 663 height 320
click at [759, 423] on button "Update" at bounding box center [752, 425] width 39 height 19
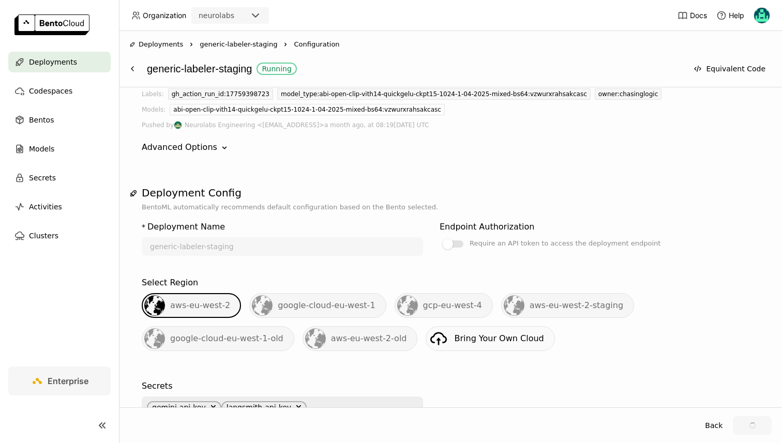
scroll to position [0, 0]
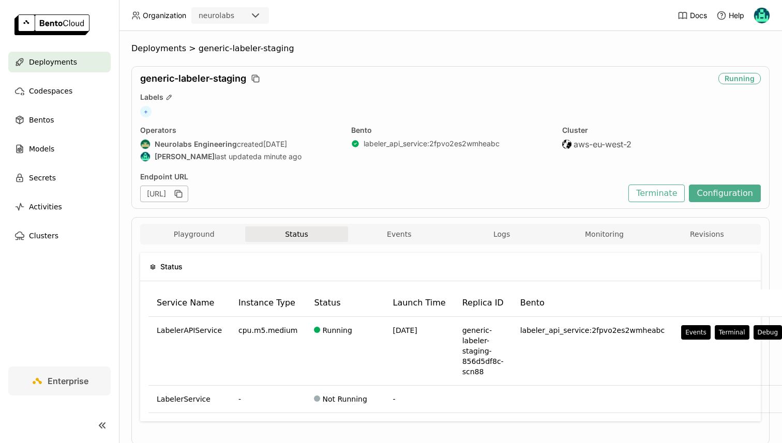
click at [34, 62] on span "Deployments" at bounding box center [53, 62] width 48 height 12
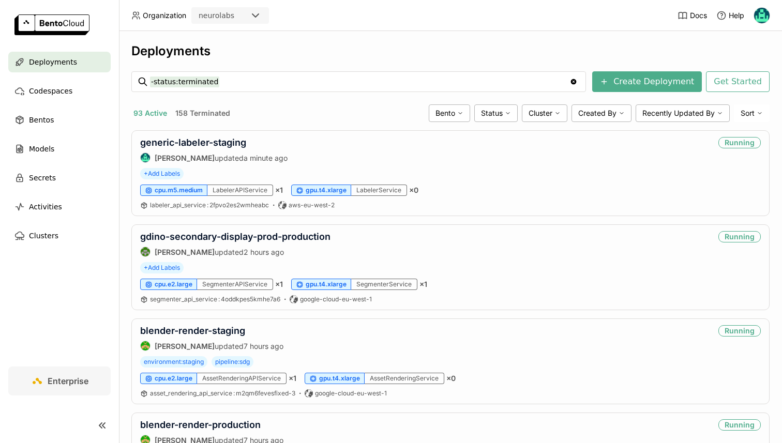
click at [207, 80] on input "-status:terminated" at bounding box center [360, 81] width 420 height 17
type input "yoshimitsu-legacy"
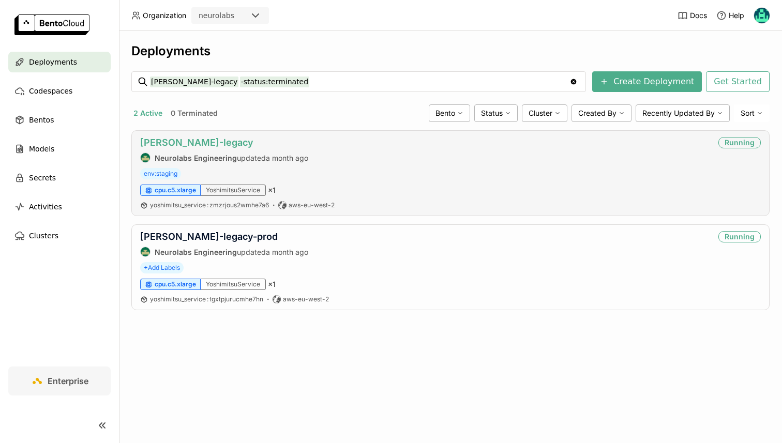
click at [207, 146] on link "yoshimitsu-legacy" at bounding box center [196, 142] width 113 height 11
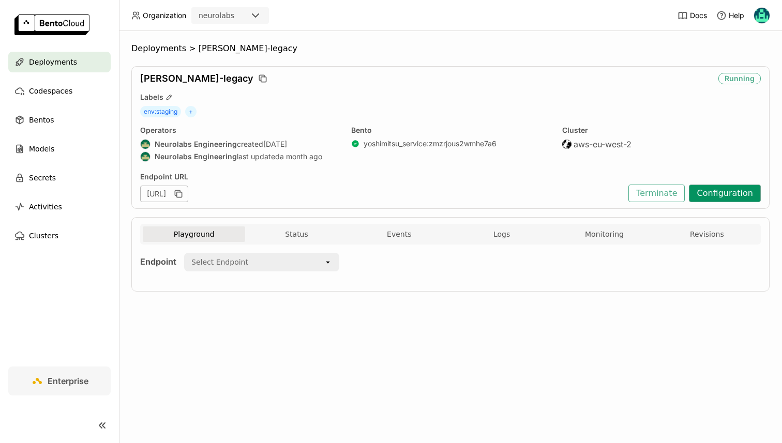
click at [713, 197] on button "Configuration" at bounding box center [725, 194] width 72 height 18
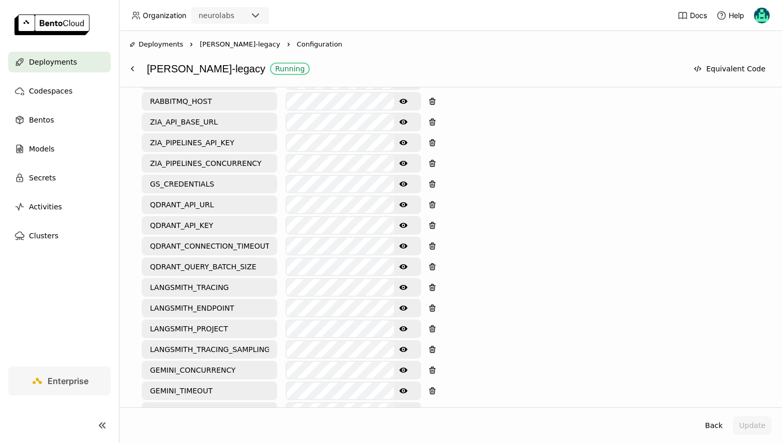
scroll to position [529, 0]
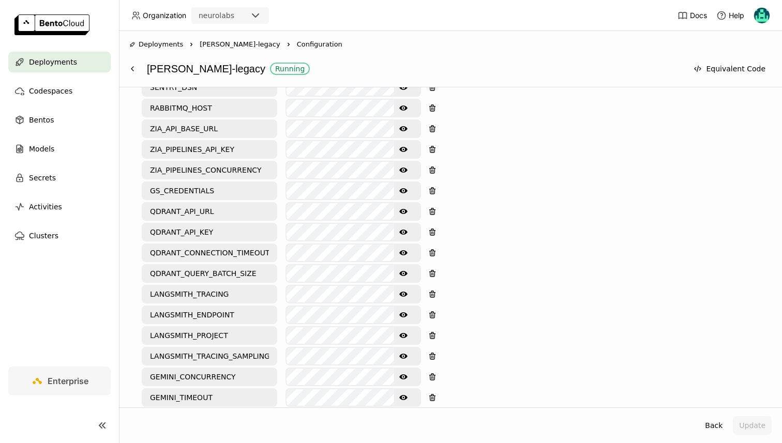
click at [402, 150] on icon "Show password text" at bounding box center [403, 149] width 8 height 8
click at [402, 137] on div "Show password text" at bounding box center [354, 128] width 136 height 19
click at [405, 130] on icon "Show password text" at bounding box center [403, 129] width 8 height 8
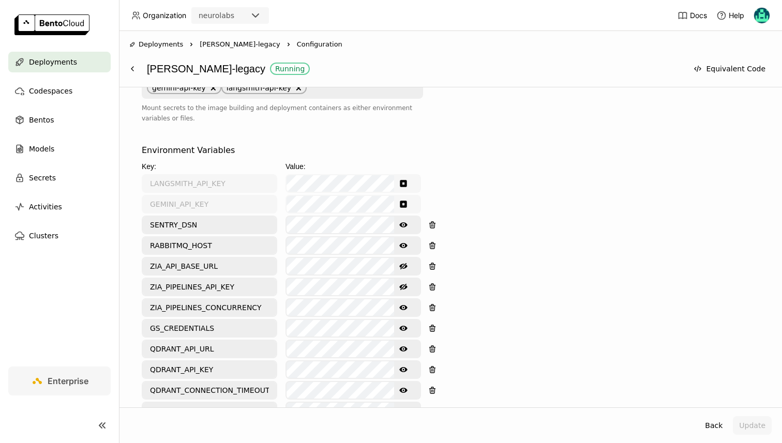
scroll to position [0, 0]
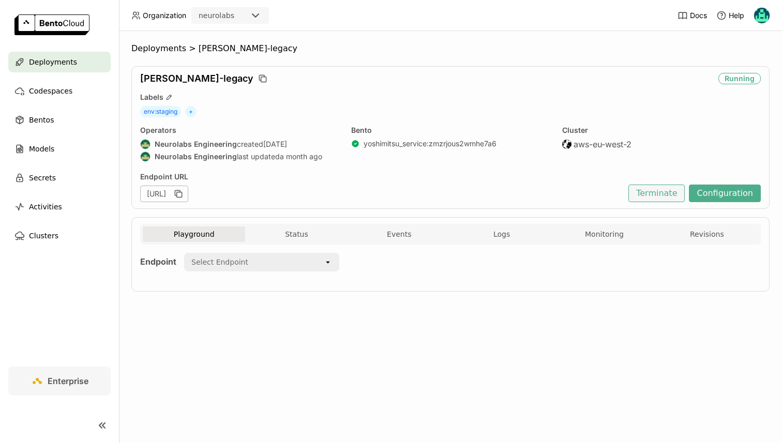
click at [651, 196] on button "Terminate" at bounding box center [656, 194] width 56 height 18
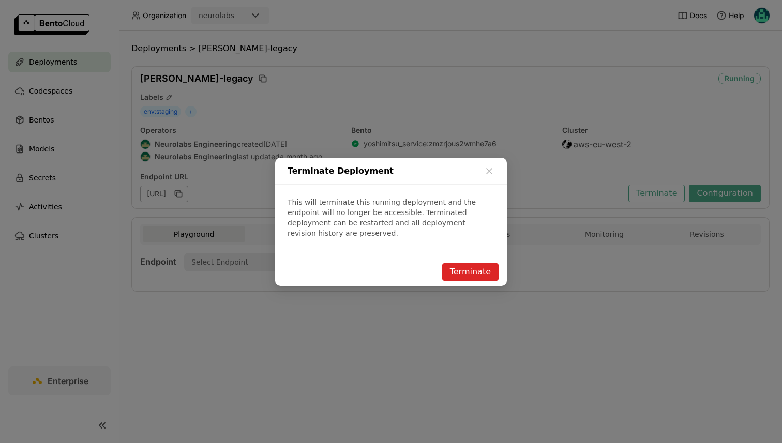
click at [462, 270] on button "Terminate" at bounding box center [470, 272] width 56 height 18
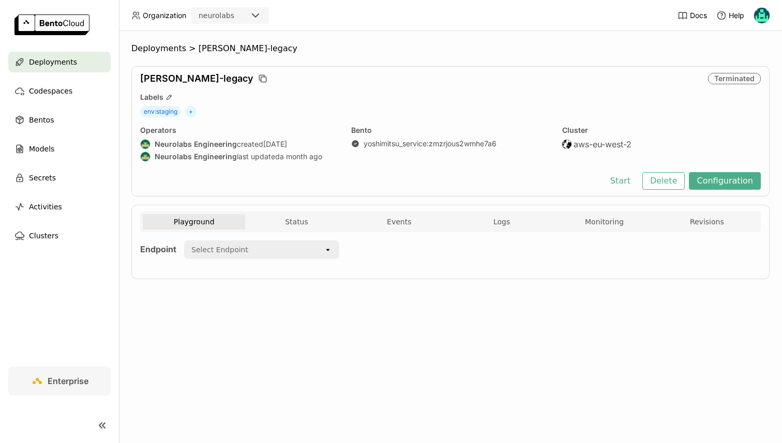
click at [87, 51] on div "Deployments Codespaces Bentos Models Secrets Activities Clusters Enterprise" at bounding box center [59, 221] width 119 height 443
click at [67, 64] on span "Deployments" at bounding box center [53, 62] width 48 height 12
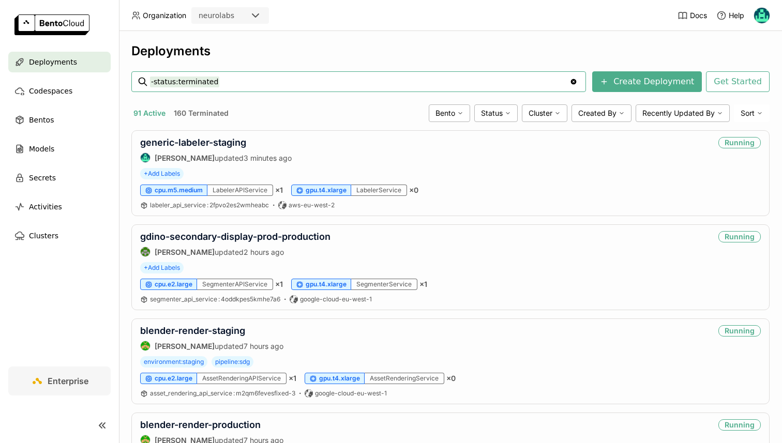
click at [210, 83] on input "-status:terminated" at bounding box center [360, 81] width 420 height 17
type input "5a56d727-15af-4110-d300-bf536e854d2e"
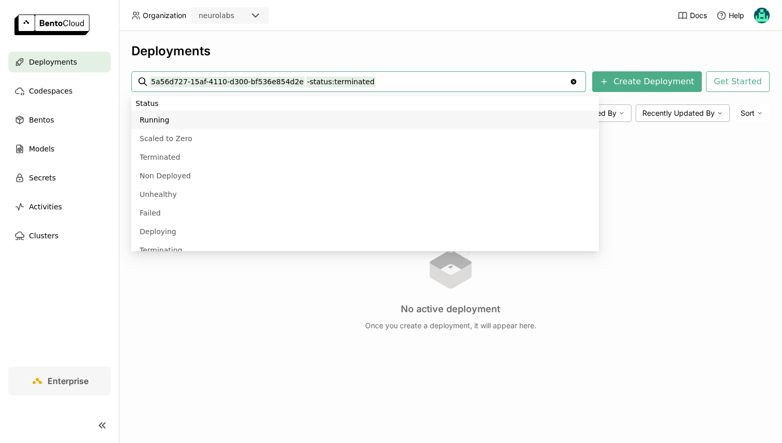
paste input "coke-clip-labeller-2025-06-18"
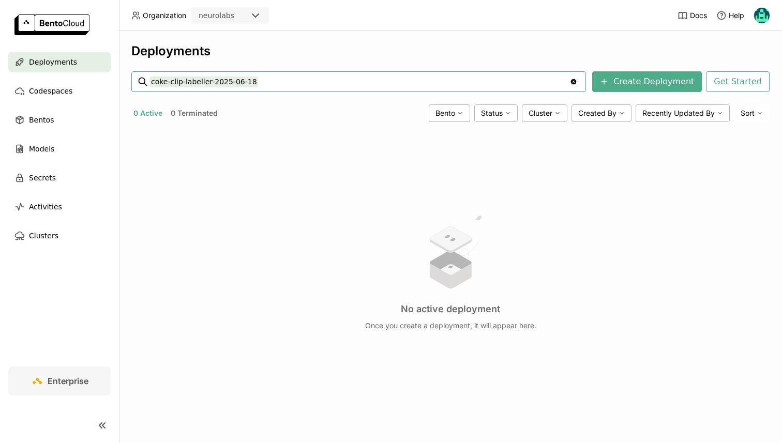
type input "coke-clip-labeller-2025-06-18"
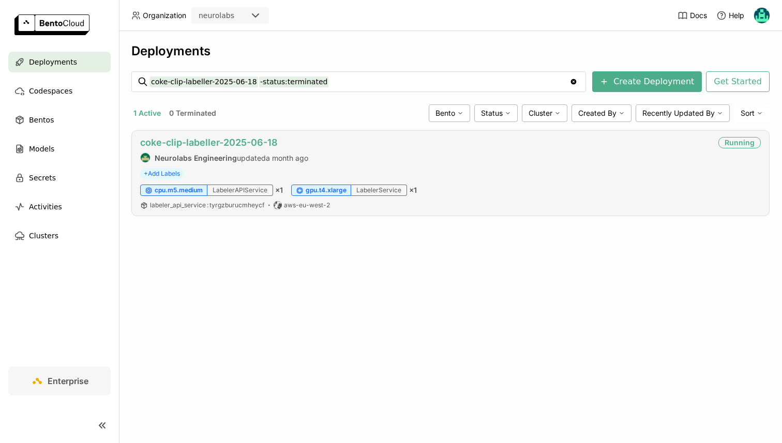
click at [205, 139] on link "coke-clip-labeller-2025-06-18" at bounding box center [209, 142] width 138 height 11
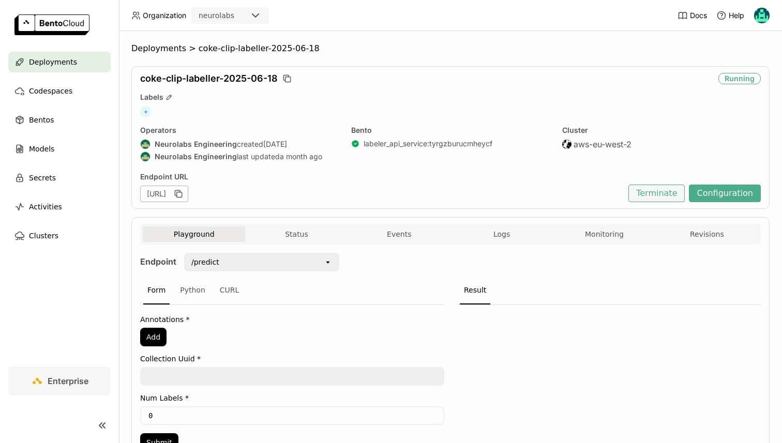
click at [671, 197] on button "Terminate" at bounding box center [656, 194] width 56 height 18
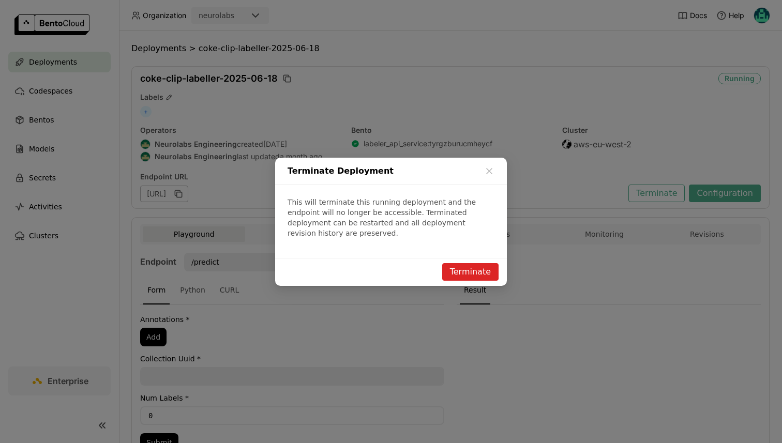
click at [454, 269] on button "Terminate" at bounding box center [470, 272] width 56 height 18
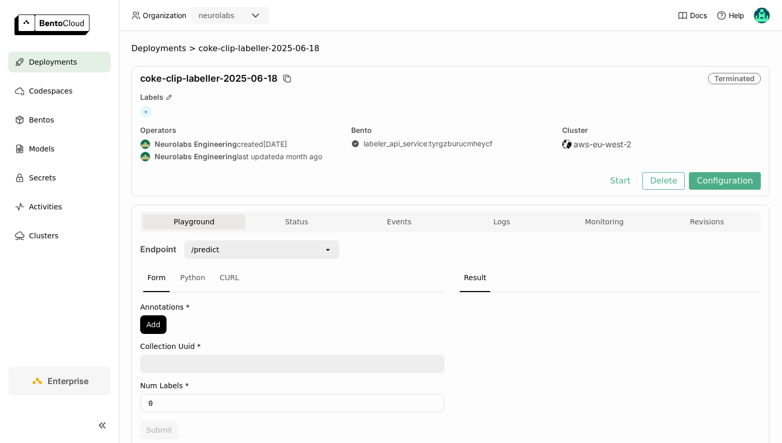
click at [63, 66] on span "Deployments" at bounding box center [53, 62] width 48 height 12
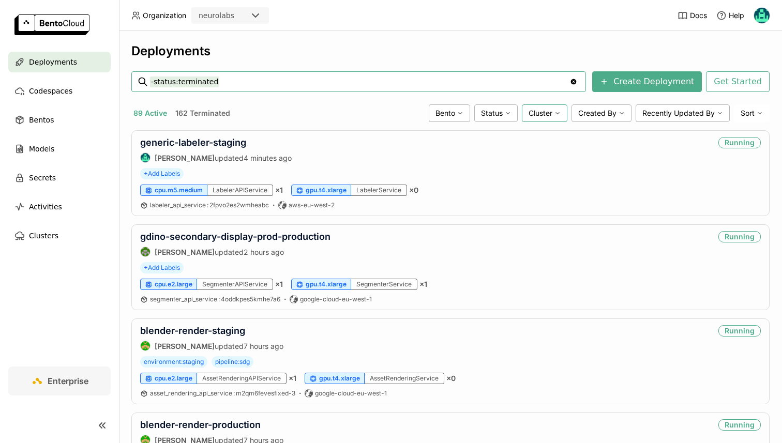
click at [538, 113] on span "Cluster" at bounding box center [541, 113] width 24 height 9
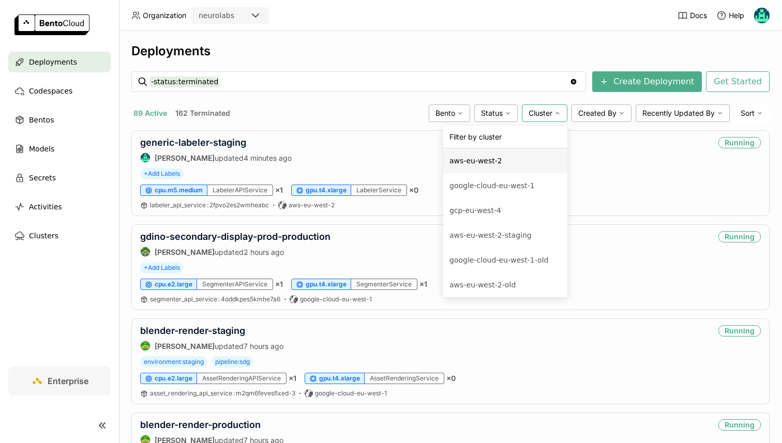
click at [489, 162] on div "aws-eu-west-2" at bounding box center [506, 161] width 112 height 12
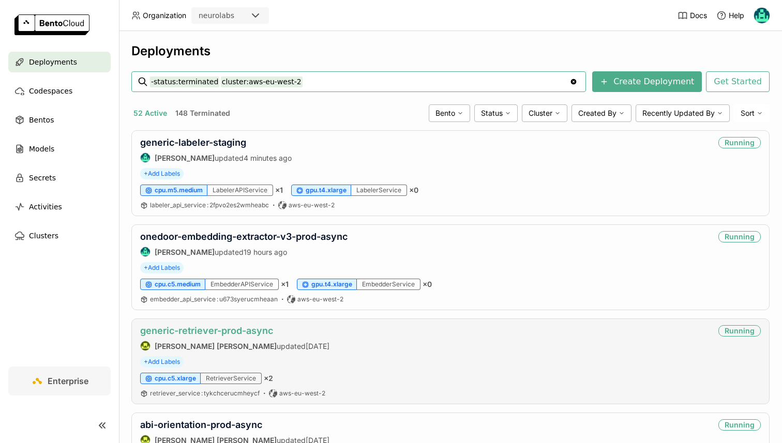
click at [230, 328] on link "generic-retriever-prod-async" at bounding box center [206, 330] width 133 height 11
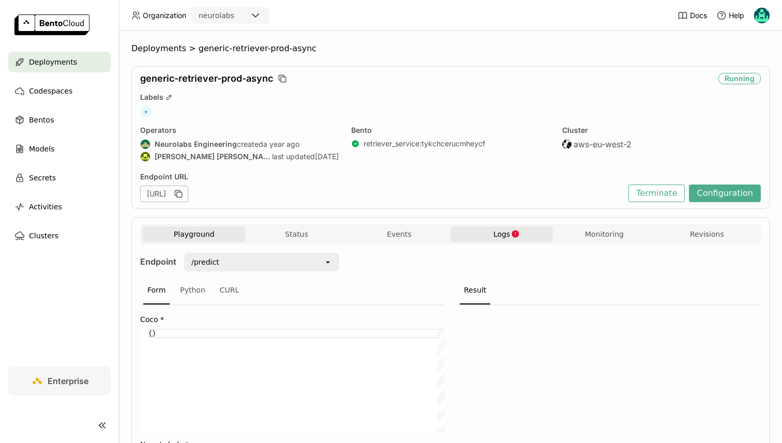
click at [501, 241] on button "Logs" at bounding box center [502, 235] width 102 height 16
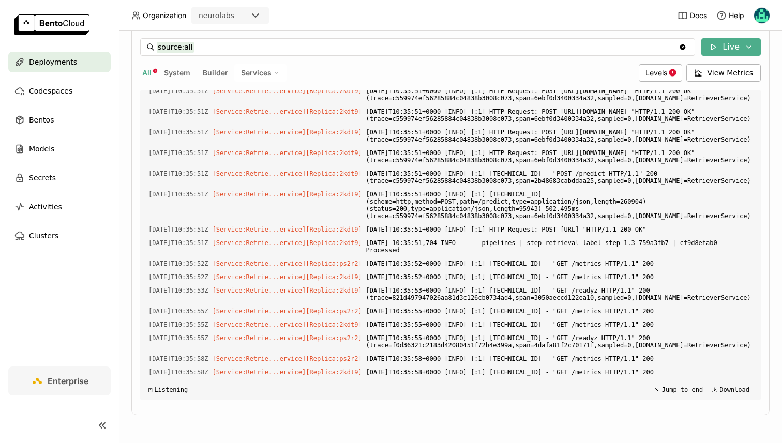
scroll to position [3362, 0]
click at [653, 68] on div "Levels" at bounding box center [660, 73] width 43 height 18
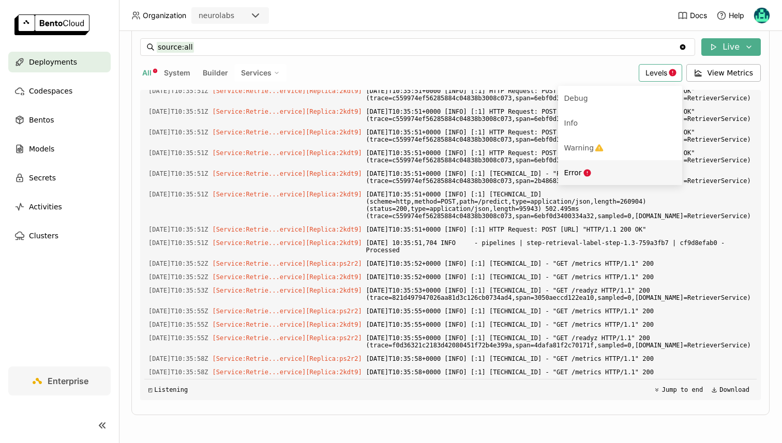
click at [571, 169] on span "Error" at bounding box center [573, 173] width 18 height 8
type input "source:all level:error"
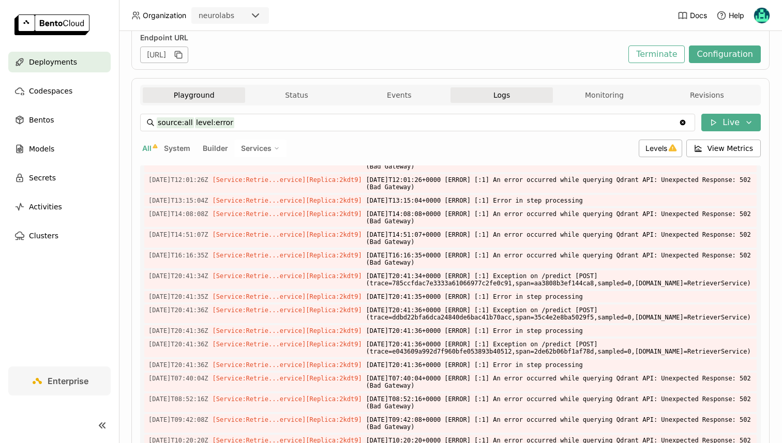
scroll to position [877, 0]
drag, startPoint x: 199, startPoint y: 98, endPoint x: 245, endPoint y: 183, distance: 97.0
click at [245, 183] on div "Playground Status Events Logs Monitoring Revisions Endpoint /predict open Form …" at bounding box center [450, 284] width 621 height 399
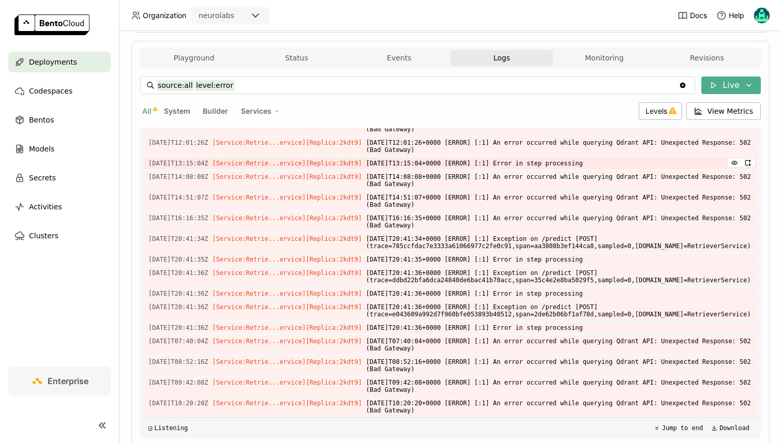
scroll to position [182, 0]
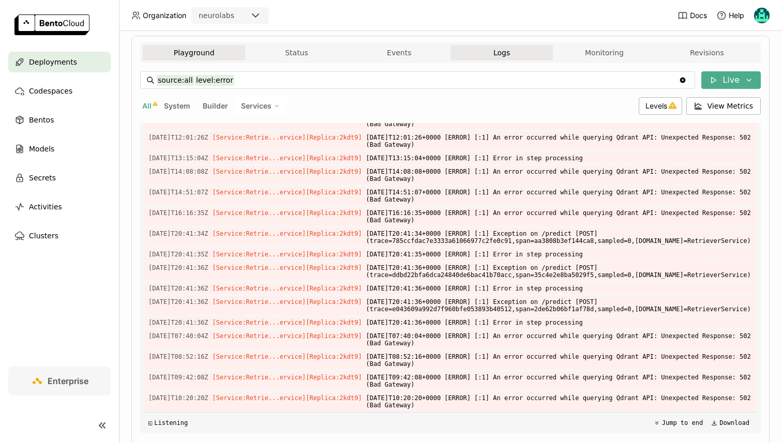
click at [225, 51] on button "Playground" at bounding box center [194, 53] width 102 height 16
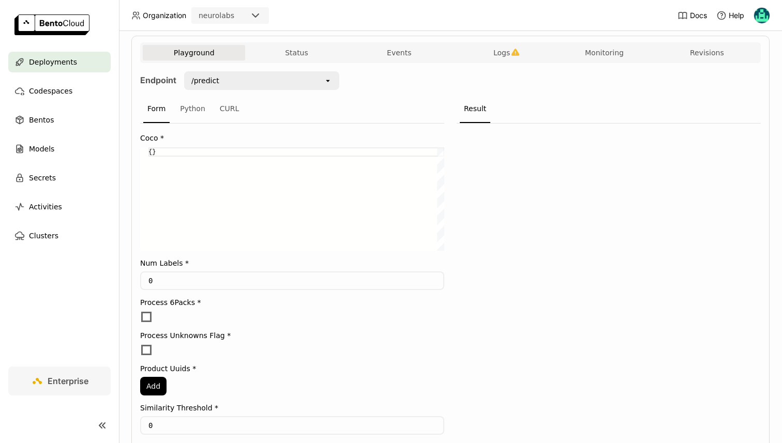
click at [290, 63] on div "Playground Status Events Logs Monitoring Revisions" at bounding box center [451, 54] width 616 height 18
click at [294, 54] on button "Status" at bounding box center [296, 53] width 102 height 16
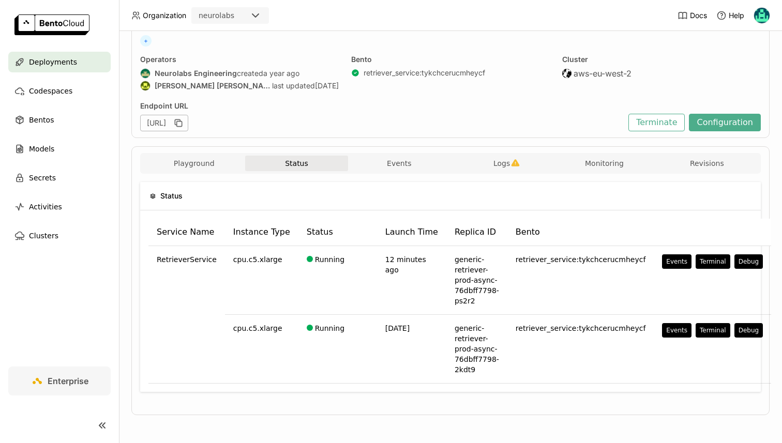
scroll to position [71, 0]
click at [716, 122] on button "Configuration" at bounding box center [725, 123] width 72 height 18
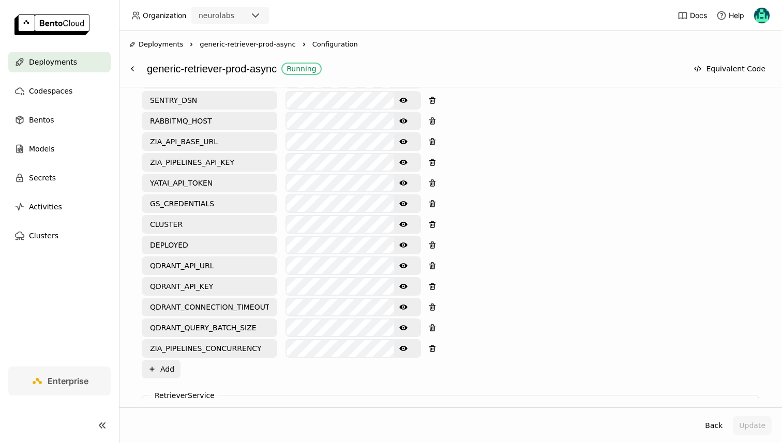
scroll to position [542, 0]
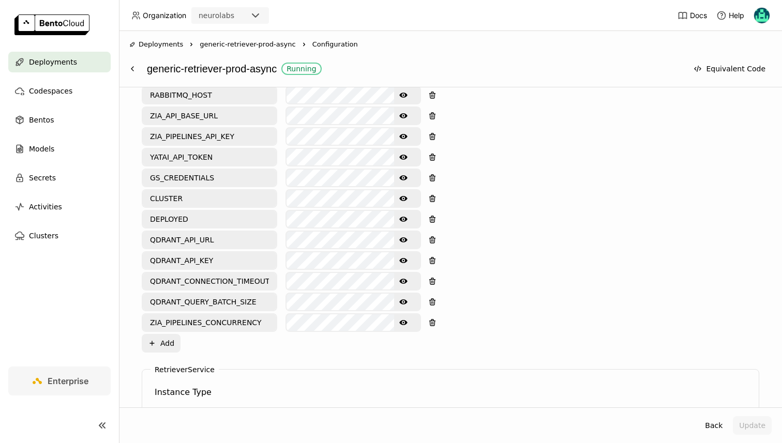
click at [397, 320] on button "Show password text" at bounding box center [403, 322] width 19 height 17
click at [398, 321] on button "Hide password text" at bounding box center [403, 322] width 19 height 17
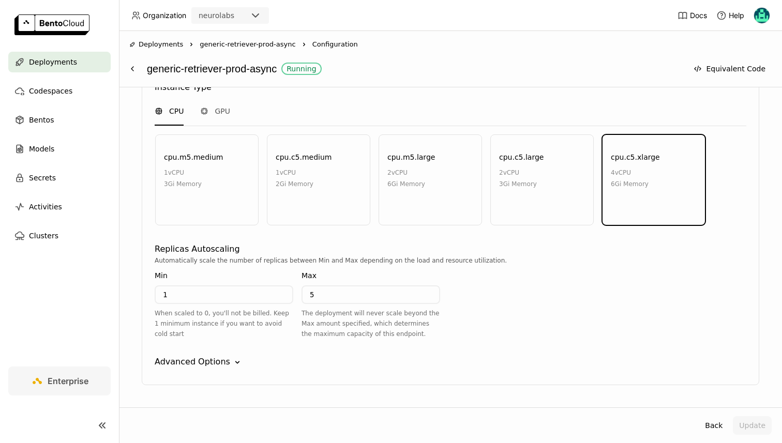
scroll to position [876, 0]
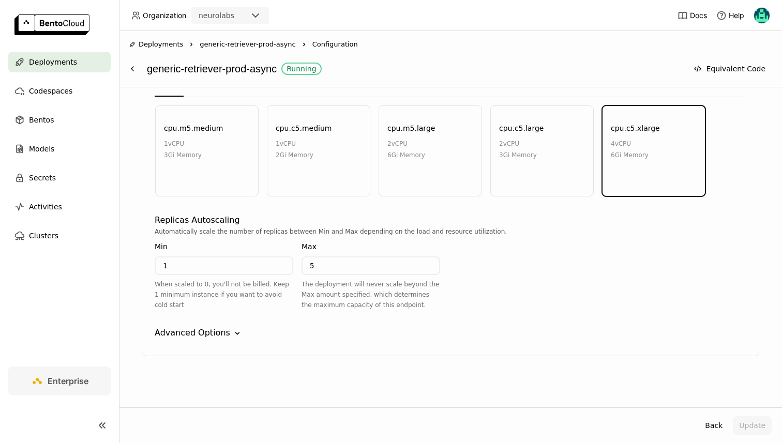
click at [213, 331] on div "Advanced Options" at bounding box center [193, 333] width 76 height 12
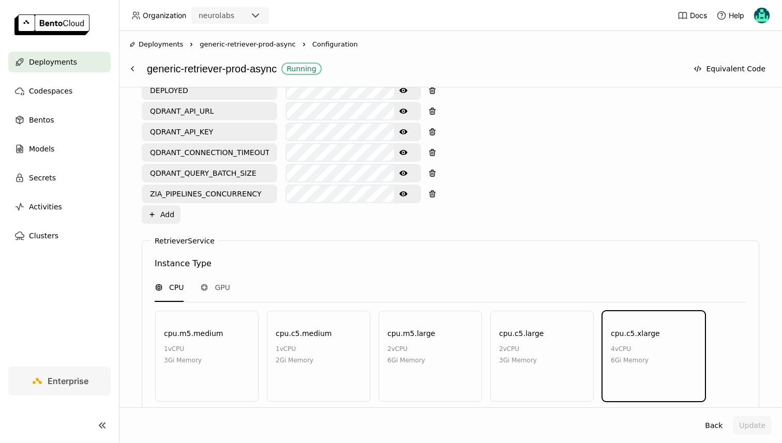
scroll to position [620, 0]
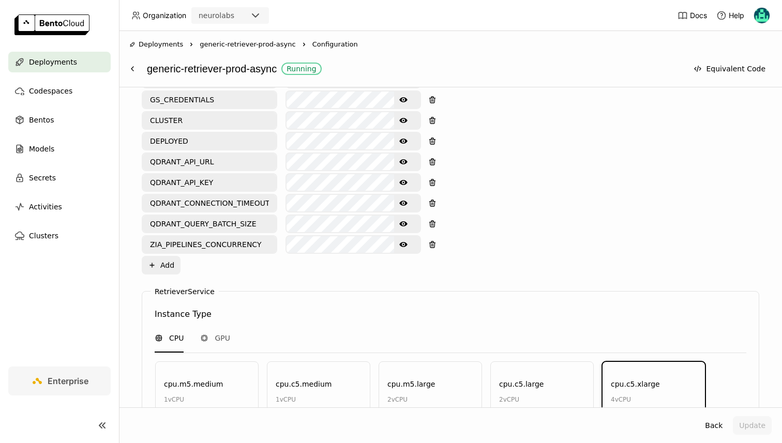
click at [399, 246] on icon "Show password text" at bounding box center [403, 245] width 8 height 8
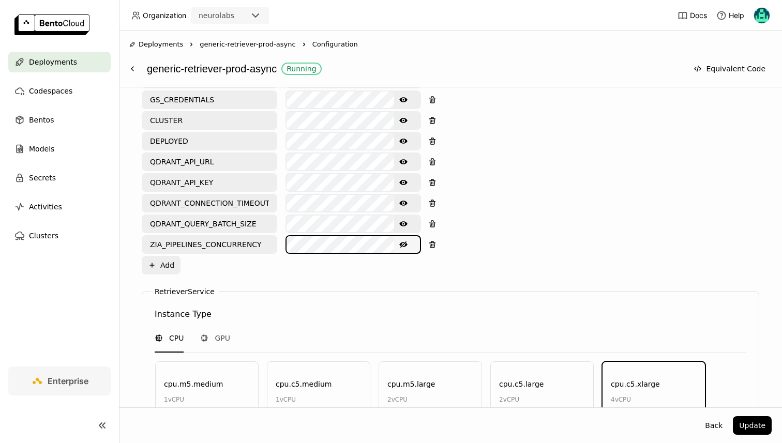
click at [264, 242] on div "ZIA_PIPELINES_CONCURRENCY Hide password text" at bounding box center [281, 244] width 279 height 19
click at [295, 275] on div "Environment Variables Key: Value: LANGSMITH_API_KEY GEMINI_API_KEY SENTRY_DSN S…" at bounding box center [451, 97] width 618 height 371
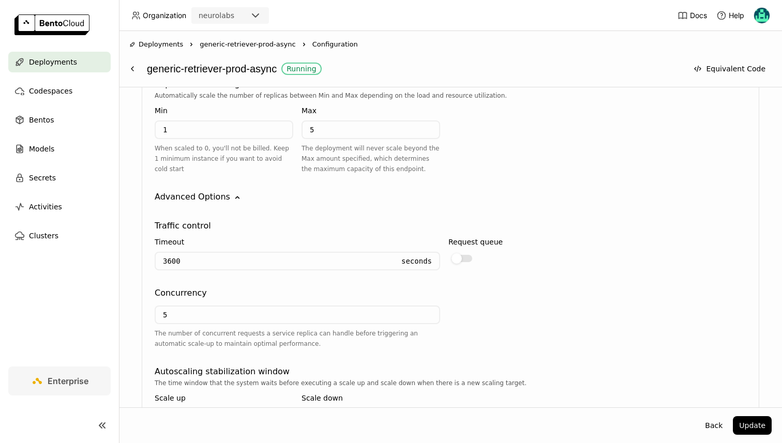
scroll to position [1152, 0]
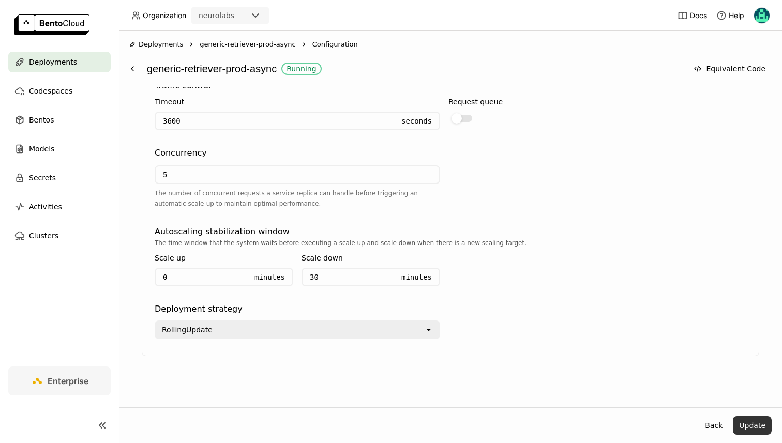
click at [747, 420] on button "Update" at bounding box center [752, 425] width 39 height 19
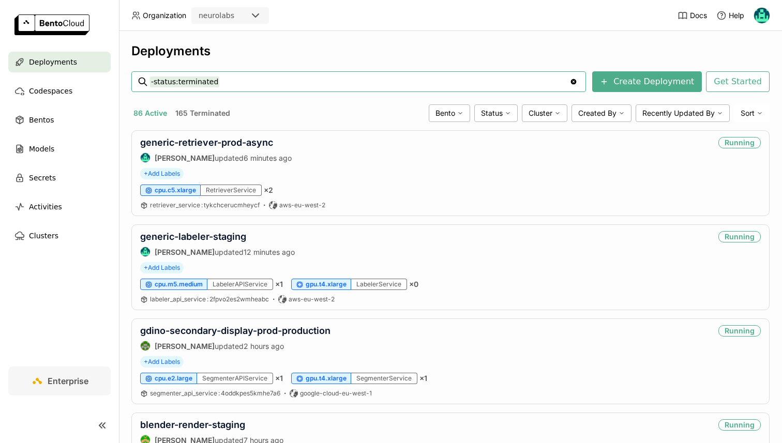
click at [192, 81] on input "-status:terminated" at bounding box center [360, 81] width 420 height 17
type input "rdf"
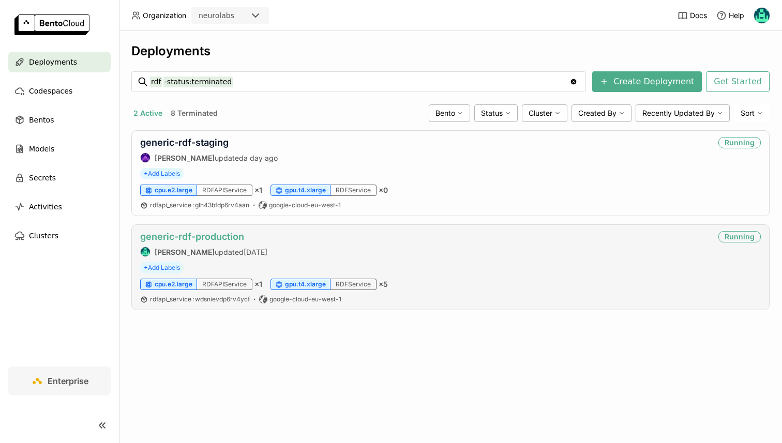
click at [192, 237] on link "generic-rdf-production" at bounding box center [192, 236] width 104 height 11
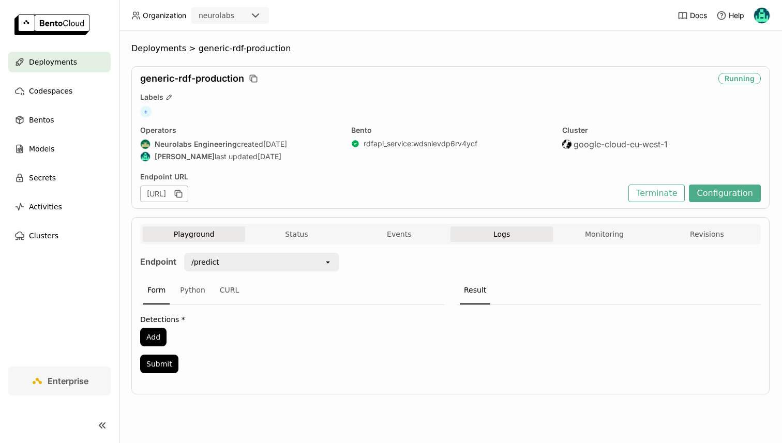
click at [493, 228] on button "Logs" at bounding box center [502, 235] width 102 height 16
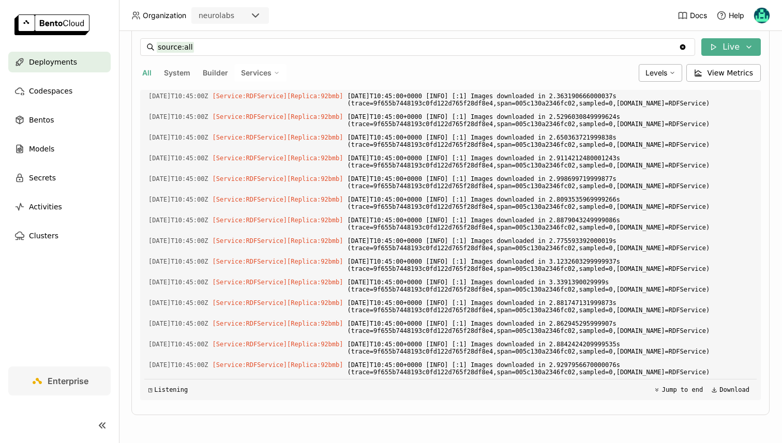
scroll to position [27490, 0]
click at [253, 71] on span "Services" at bounding box center [256, 72] width 31 height 9
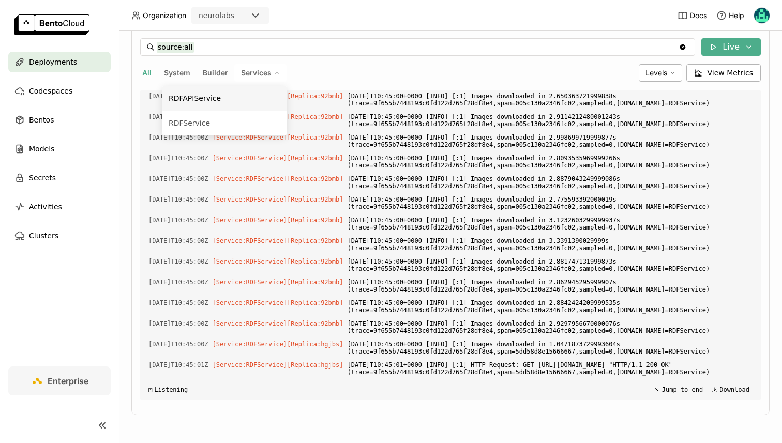
click at [236, 104] on div "RDFAPIService" at bounding box center [225, 98] width 112 height 12
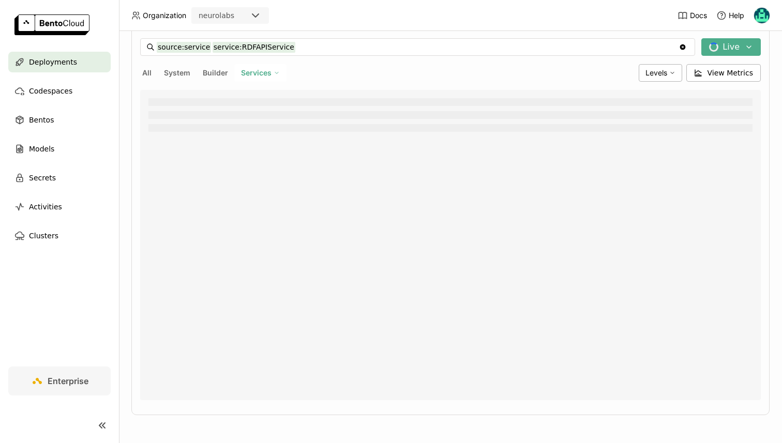
type input "source:service service:RDFAPIService"
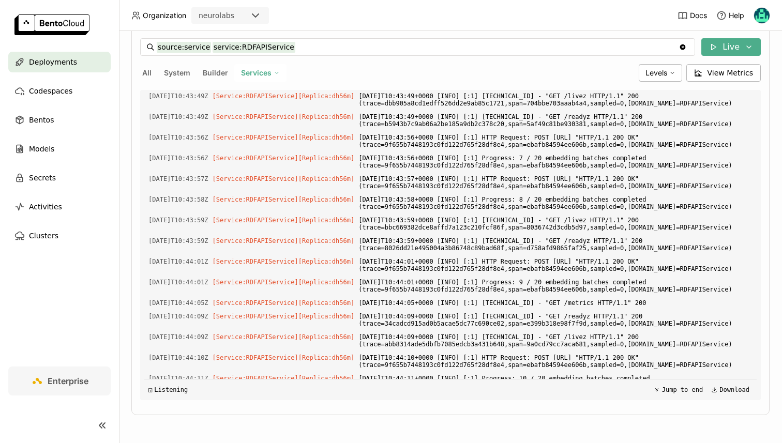
scroll to position [1150, 0]
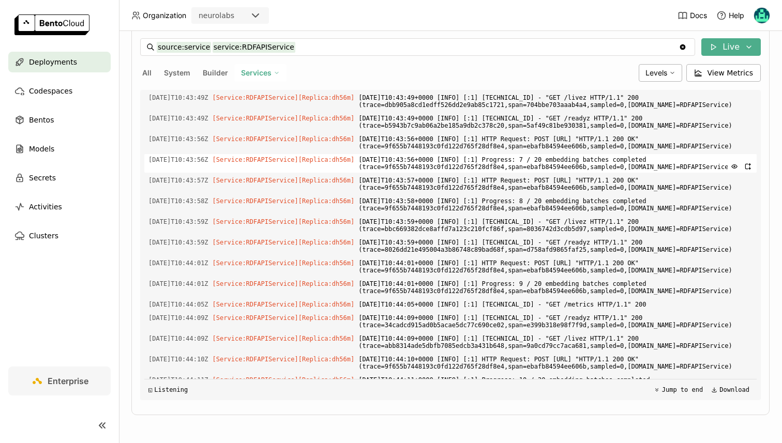
click at [531, 173] on span "[DATE]T10:43:56+0000 [INFO] [:1] Progress: 7 / 20 embedding batches completed (…" at bounding box center [555, 163] width 394 height 19
copy span "Progress"
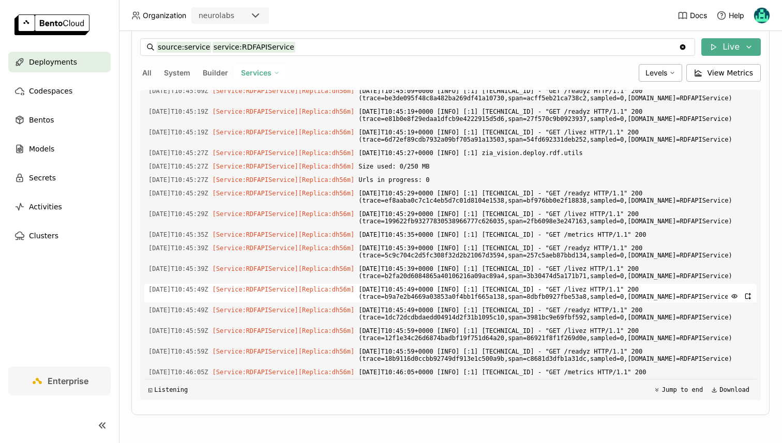
scroll to position [2012, 0]
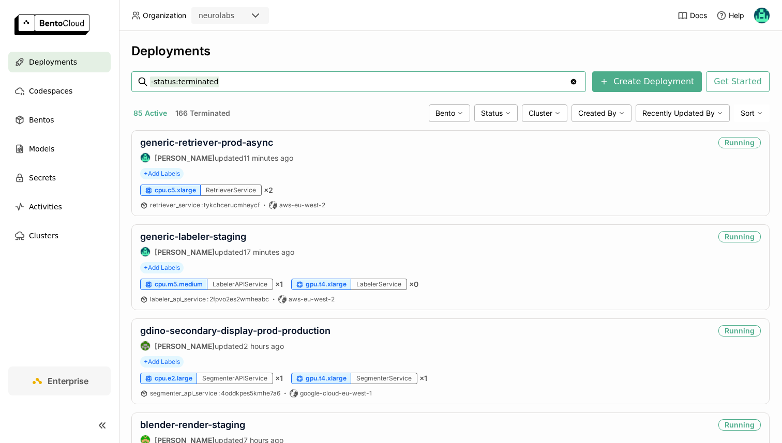
click at [224, 84] on input "-status:terminated" at bounding box center [360, 81] width 420 height 17
type input "abi-orientation-prod"
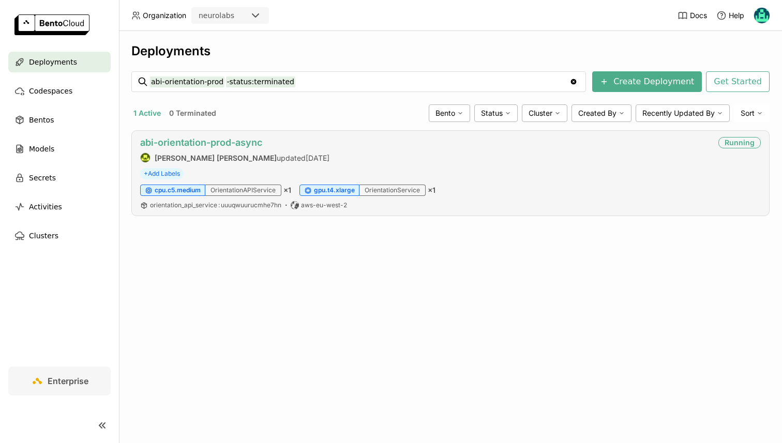
click at [187, 145] on link "abi-orientation-prod-async" at bounding box center [201, 142] width 122 height 11
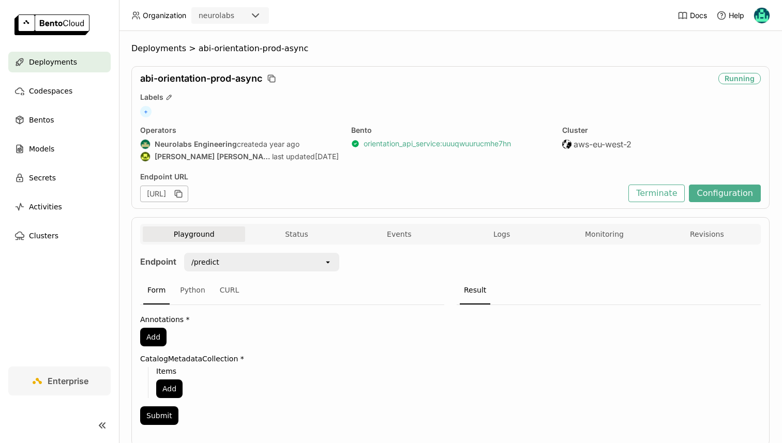
click at [429, 144] on link "orientation_api_service : uuuqwuurucmhe7hn" at bounding box center [437, 143] width 147 height 9
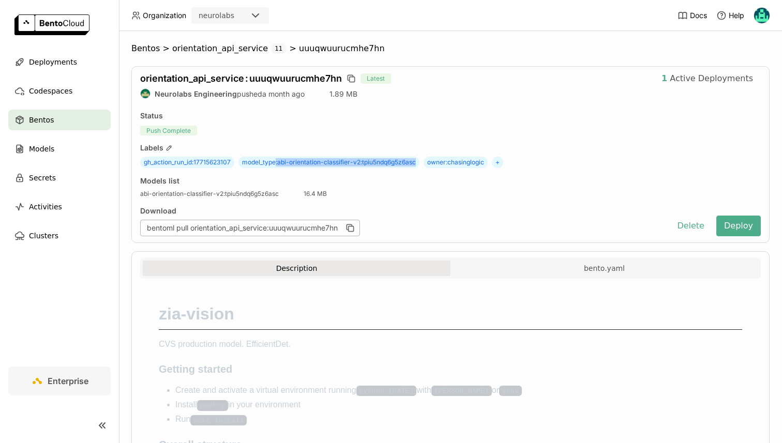
drag, startPoint x: 278, startPoint y: 163, endPoint x: 424, endPoint y: 162, distance: 146.4
click at [424, 162] on div "gh_action_run_id : 17715623107 model_type : abi-orientation-classifier-v2:tpiu5…" at bounding box center [450, 162] width 621 height 11
copy span ": abi-orientation-classifier-v2:tpiu5ndq6g5z6asc"
click at [55, 61] on span "Deployments" at bounding box center [53, 62] width 48 height 12
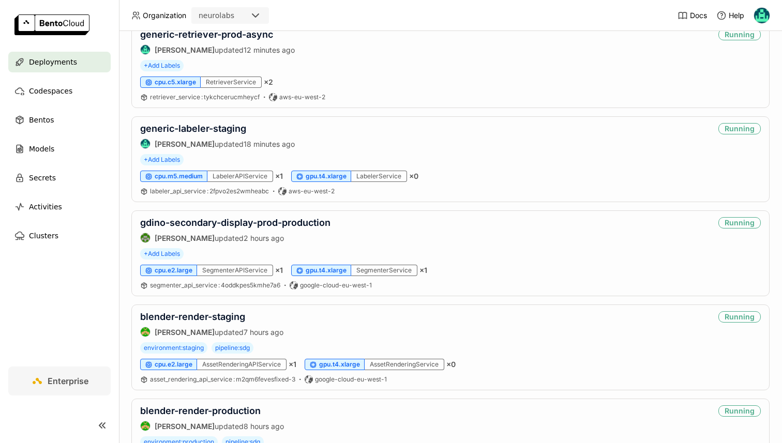
scroll to position [115, 0]
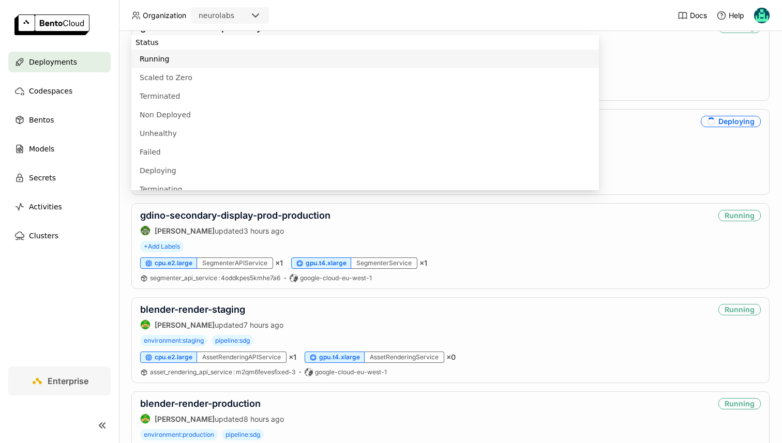
click at [124, 211] on div "Deployments -status:terminated -status:terminated Clear value Create Deployment…" at bounding box center [450, 237] width 663 height 412
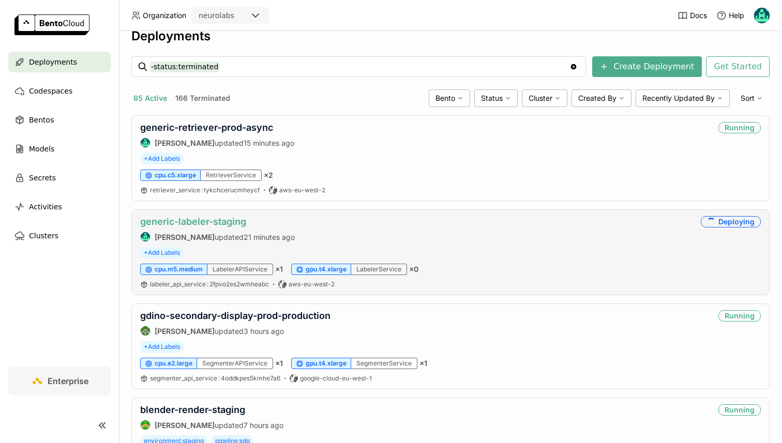
scroll to position [0, 0]
